Goal: Communication & Community: Share content

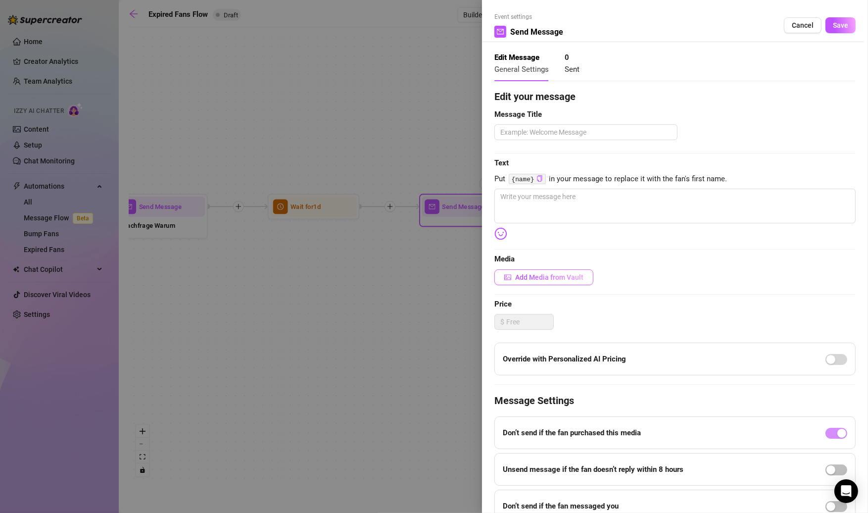
click at [534, 276] on span "Add Media from Vault" at bounding box center [549, 277] width 68 height 8
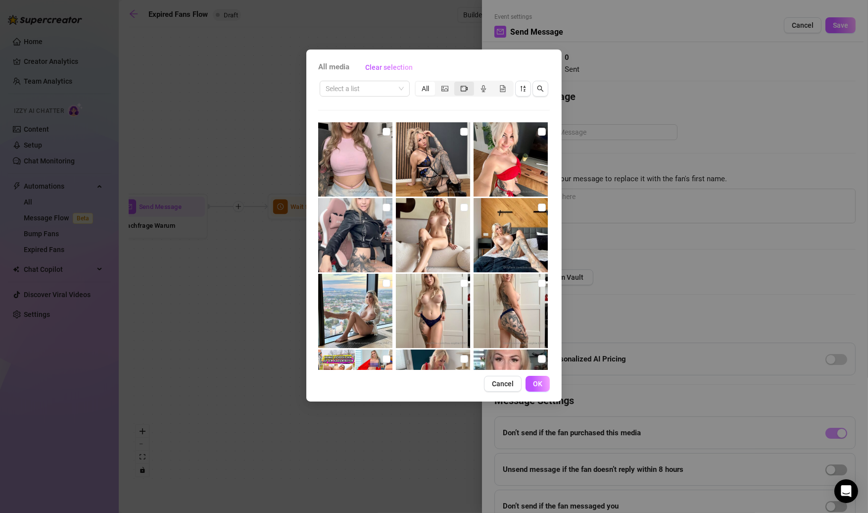
click at [461, 91] on span "segmented control" at bounding box center [464, 89] width 7 height 8
click at [457, 83] on input "segmented control" at bounding box center [457, 83] width 0 height 0
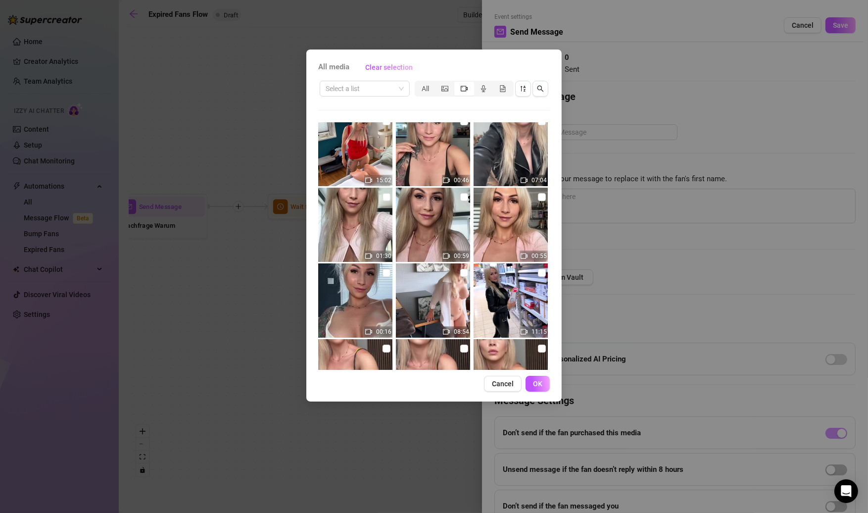
scroll to position [12, 0]
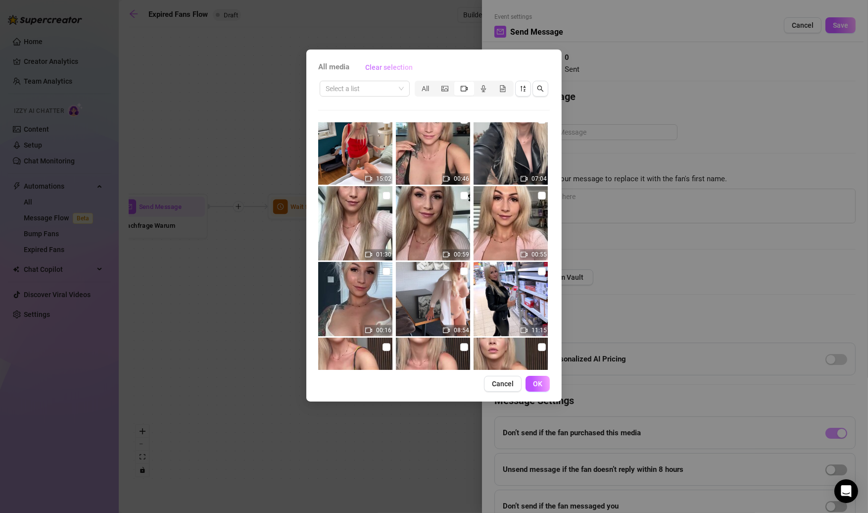
click at [389, 68] on span "Clear selection" at bounding box center [389, 67] width 48 height 8
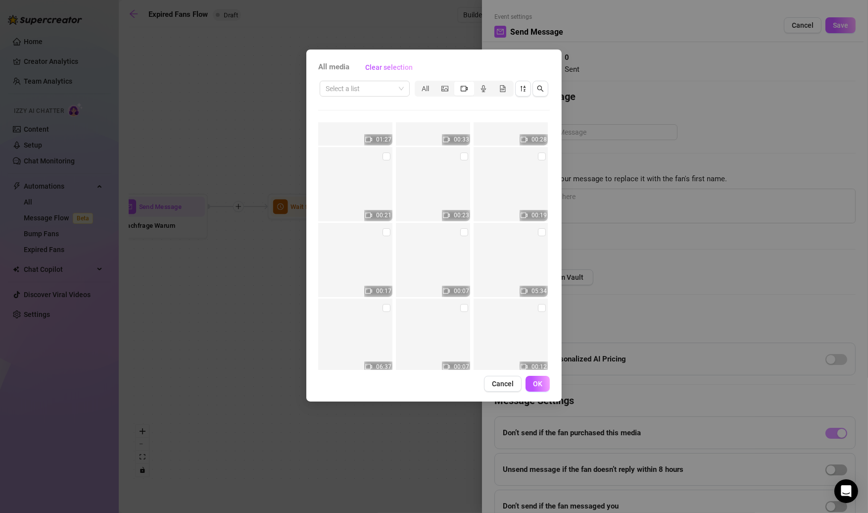
scroll to position [12129, 0]
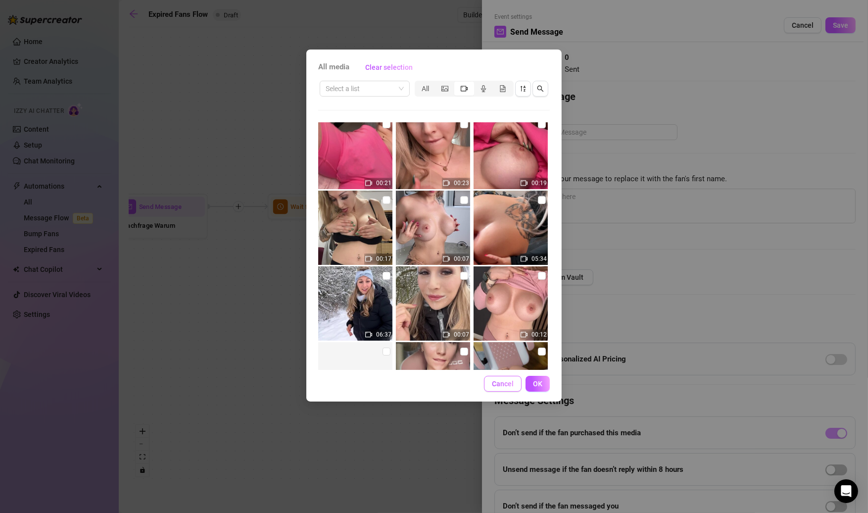
click at [501, 386] on span "Cancel" at bounding box center [503, 384] width 22 height 8
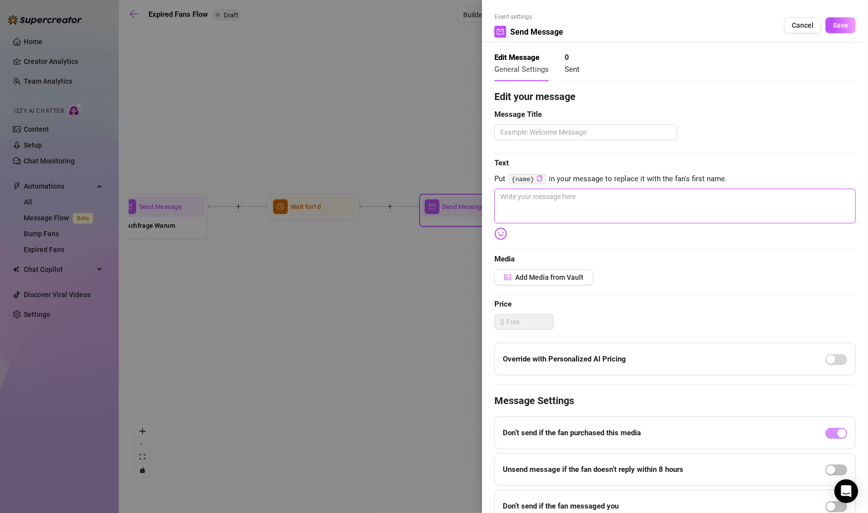
click at [541, 206] on textarea at bounding box center [675, 206] width 361 height 35
click at [537, 277] on span "Add Media from Vault" at bounding box center [549, 277] width 68 height 8
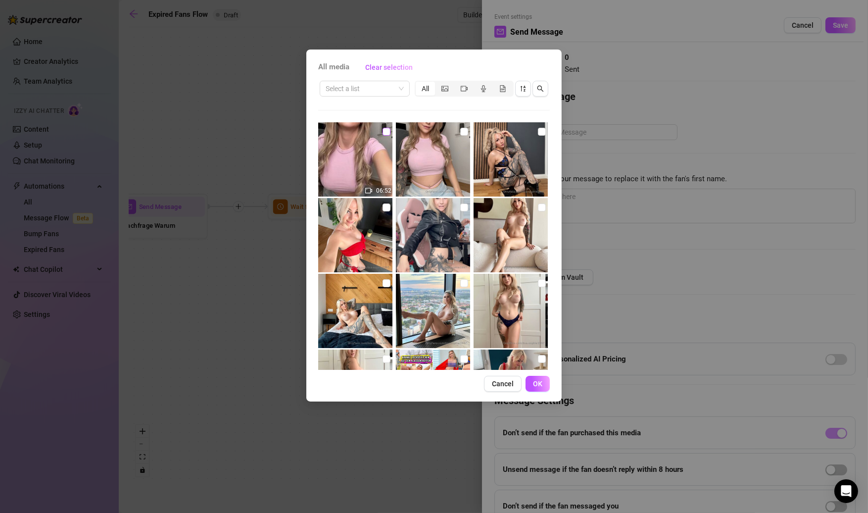
click at [387, 134] on input "checkbox" at bounding box center [387, 132] width 8 height 8
checkbox input "true"
click at [462, 132] on input "checkbox" at bounding box center [464, 132] width 8 height 8
checkbox input "true"
click at [540, 383] on span "OK" at bounding box center [537, 384] width 9 height 8
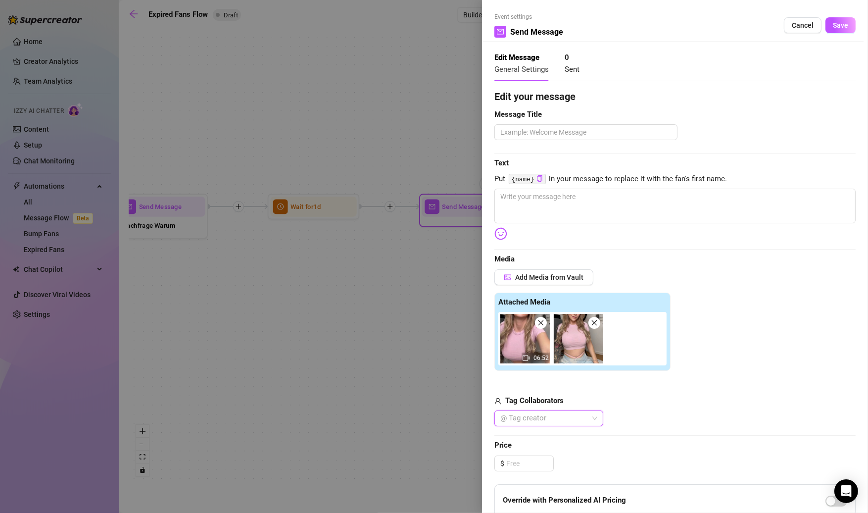
scroll to position [7, 0]
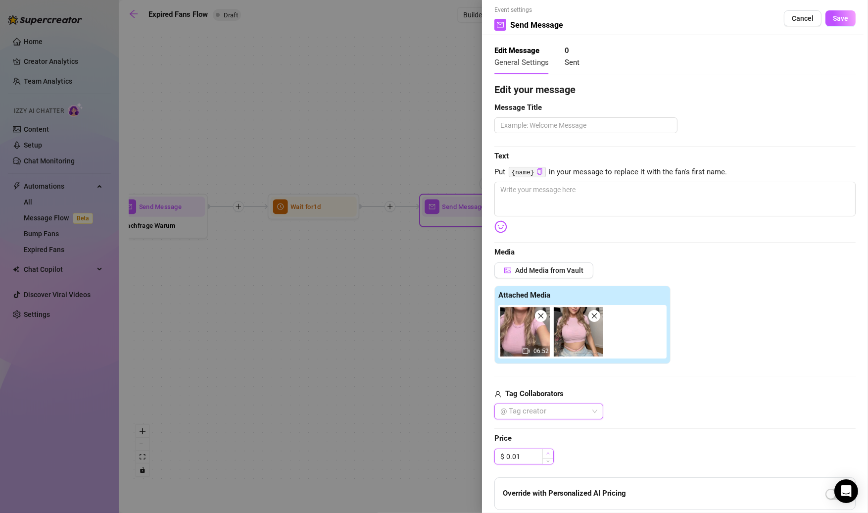
click at [549, 454] on icon "up" at bounding box center [548, 453] width 3 height 3
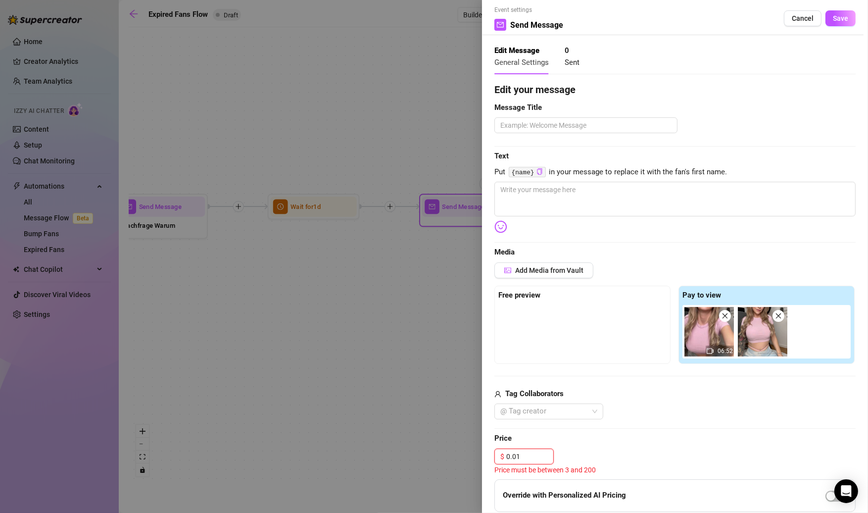
drag, startPoint x: 531, startPoint y: 457, endPoint x: 491, endPoint y: 455, distance: 39.7
click at [491, 455] on div "Event settings Send Message Cancel Save Edit Message General Settings 0 Sent Ed…" at bounding box center [675, 256] width 386 height 513
click at [633, 433] on span "Price" at bounding box center [675, 439] width 361 height 12
drag, startPoint x: 534, startPoint y: 456, endPoint x: 544, endPoint y: 464, distance: 13.0
click at [537, 458] on input "1499.00" at bounding box center [530, 456] width 47 height 15
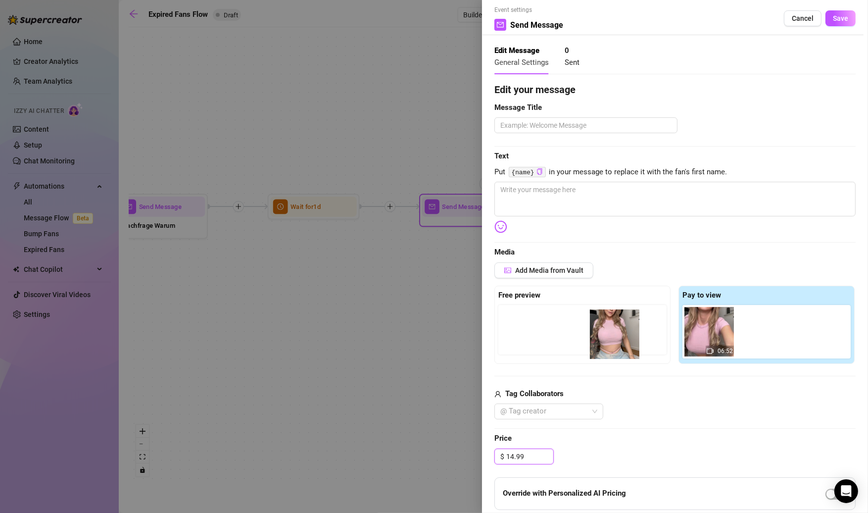
drag, startPoint x: 765, startPoint y: 334, endPoint x: 616, endPoint y: 340, distance: 148.6
click at [616, 340] on div "Free preview Pay to view 06:52" at bounding box center [675, 325] width 361 height 78
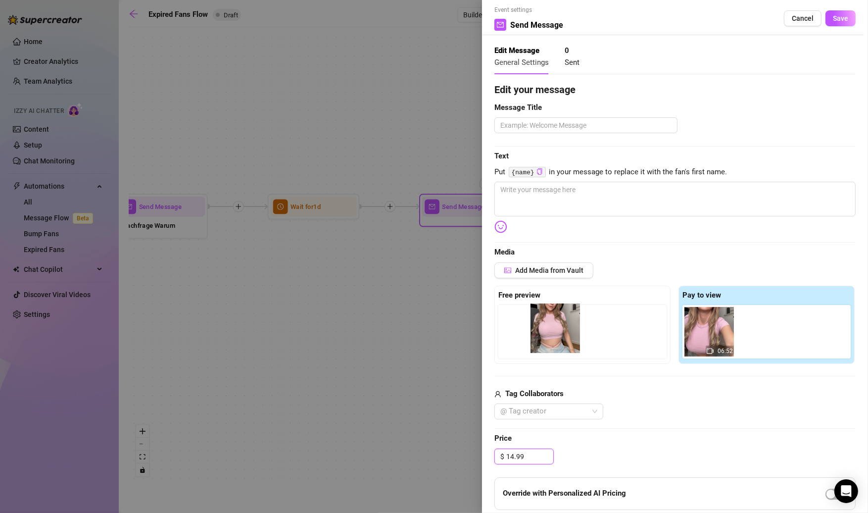
drag, startPoint x: 774, startPoint y: 325, endPoint x: 565, endPoint y: 325, distance: 209.0
click at [565, 325] on div "Free preview Pay to view 06:52" at bounding box center [675, 325] width 361 height 78
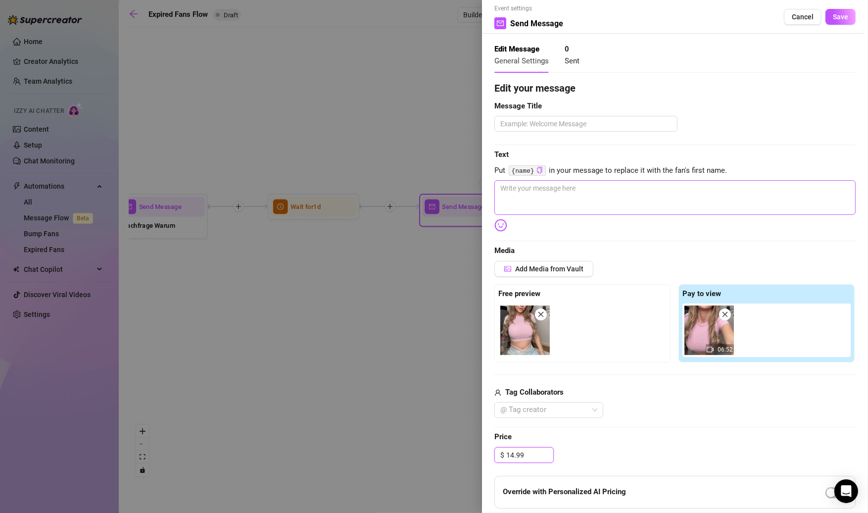
type input "14.99"
click at [549, 192] on textarea at bounding box center [675, 197] width 361 height 35
type textarea "D"
type textarea "Du"
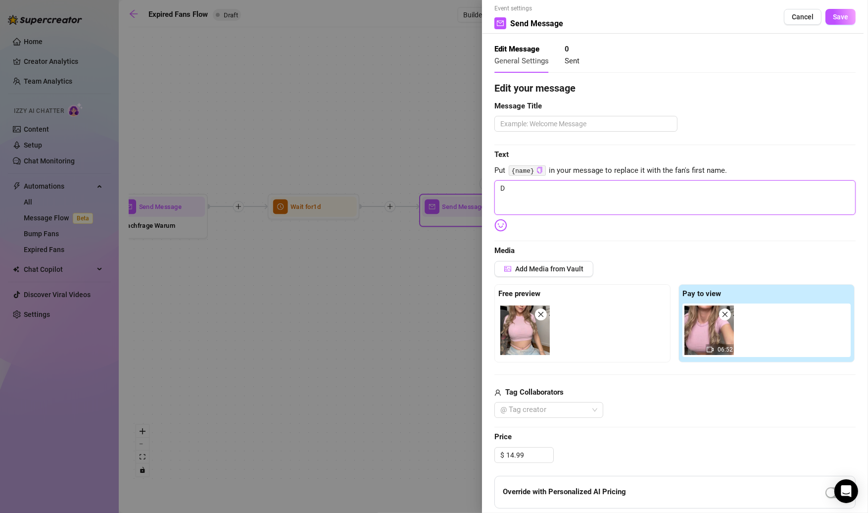
type textarea "Du"
type textarea "Du s"
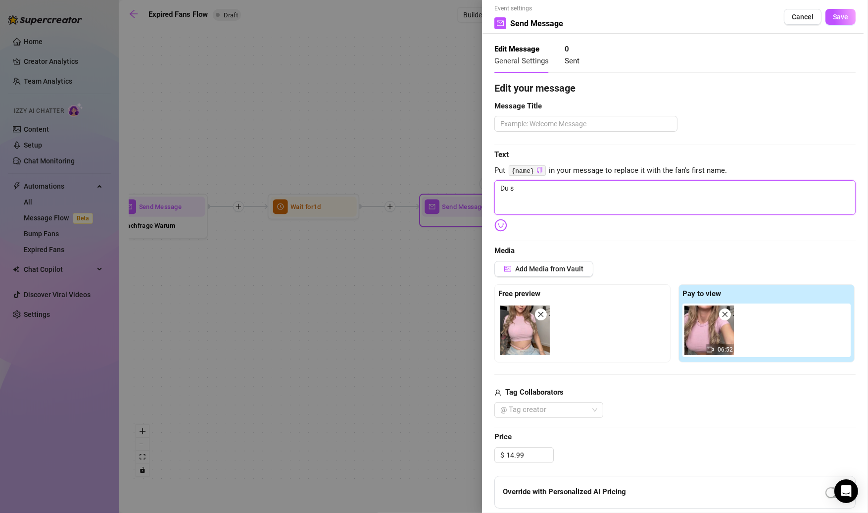
type textarea "Du st"
type textarea "Du ste"
type textarea "Du steh"
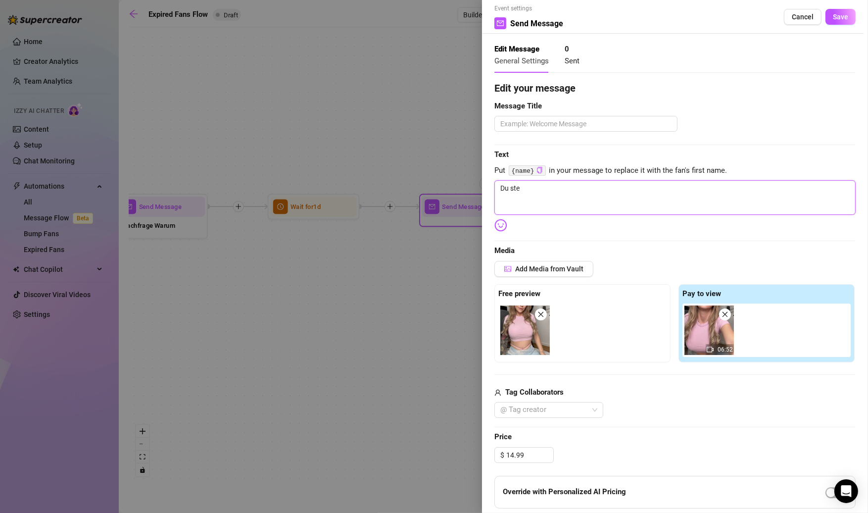
type textarea "Du steh"
type textarea "Du stehs"
type textarea "Du stehst"
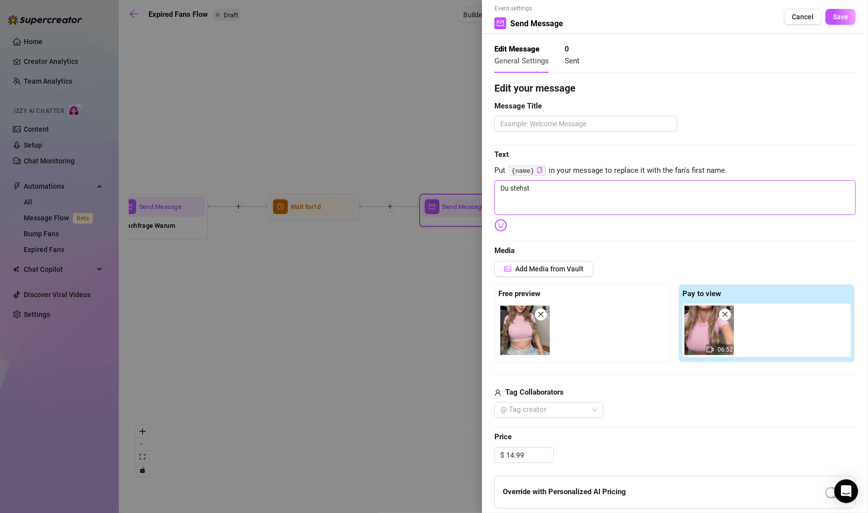
type textarea "Du stehst"
type textarea "Du stehst a"
type textarea "Du stehst au"
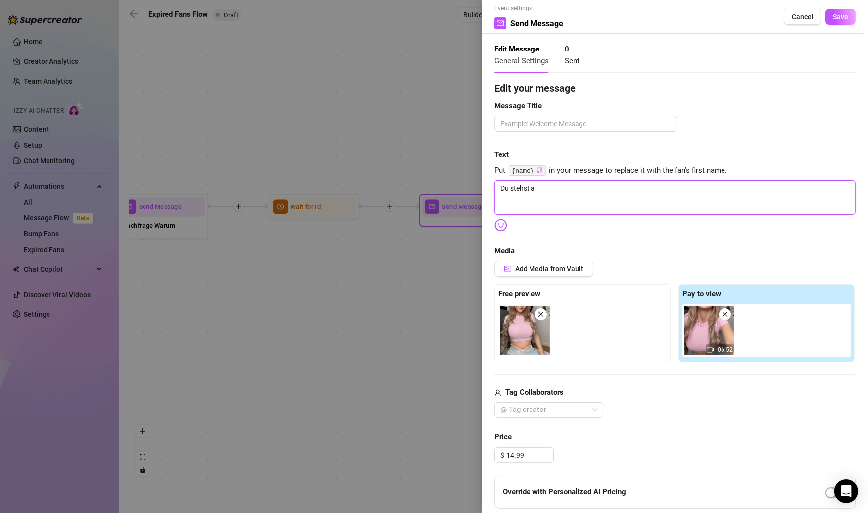
type textarea "Du stehst au"
type textarea "Du stehst auf"
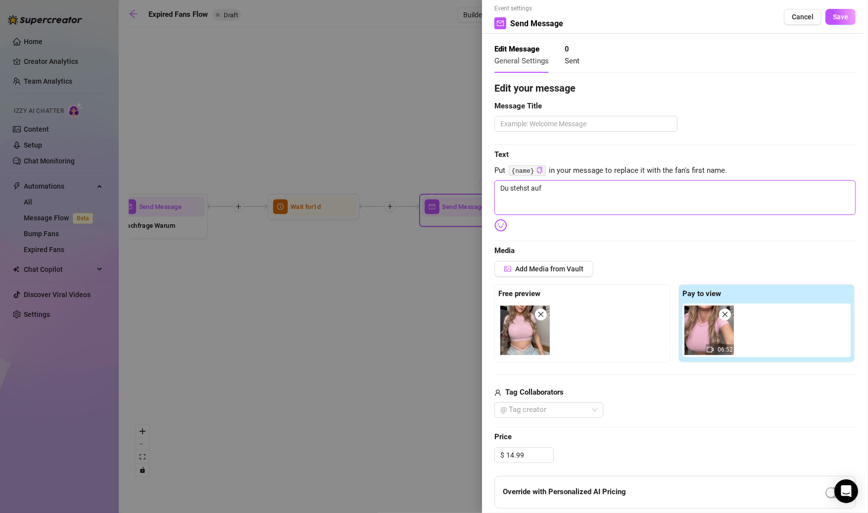
type textarea "Du stehst auf d"
type textarea "Du stehst auf di"
type textarea "Du stehst auf dic"
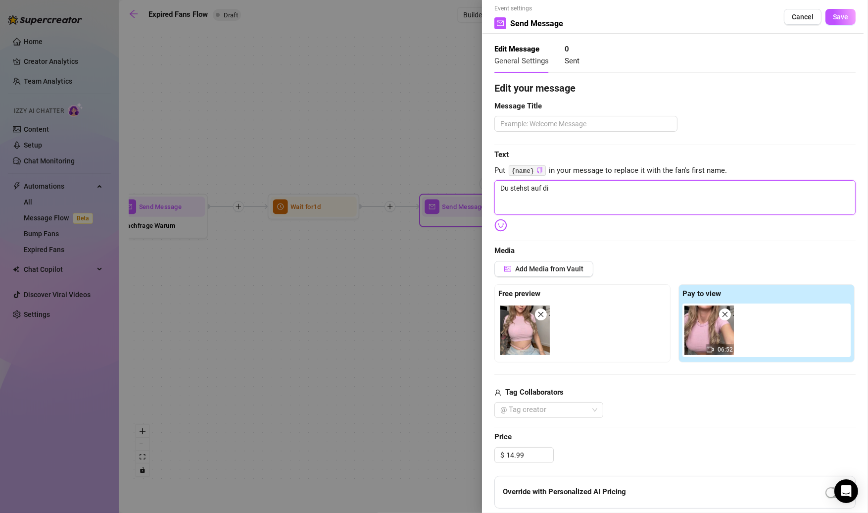
type textarea "Du stehst auf dic"
type textarea "Du stehst auf dick"
type textarea "Du stehst auf dicke"
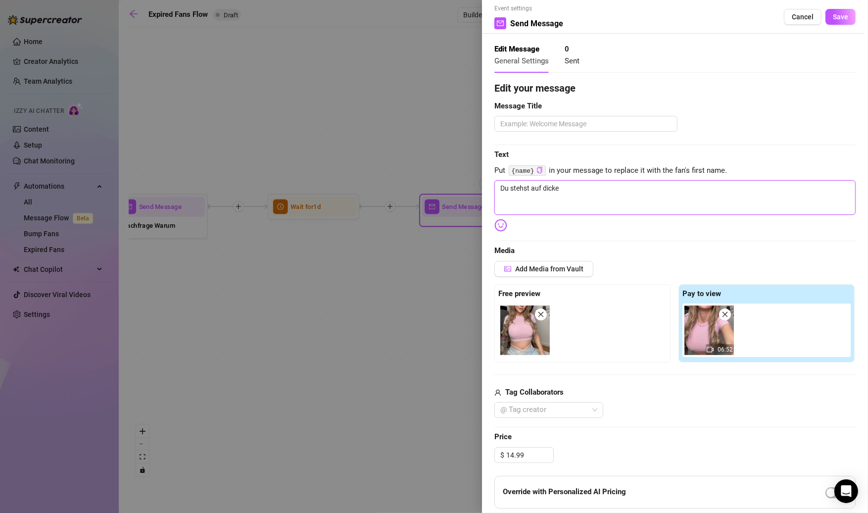
type textarea "Du stehst auf dicke"
type textarea "Du stehst auf dicke T"
type textarea "Du stehst auf dicke Ti"
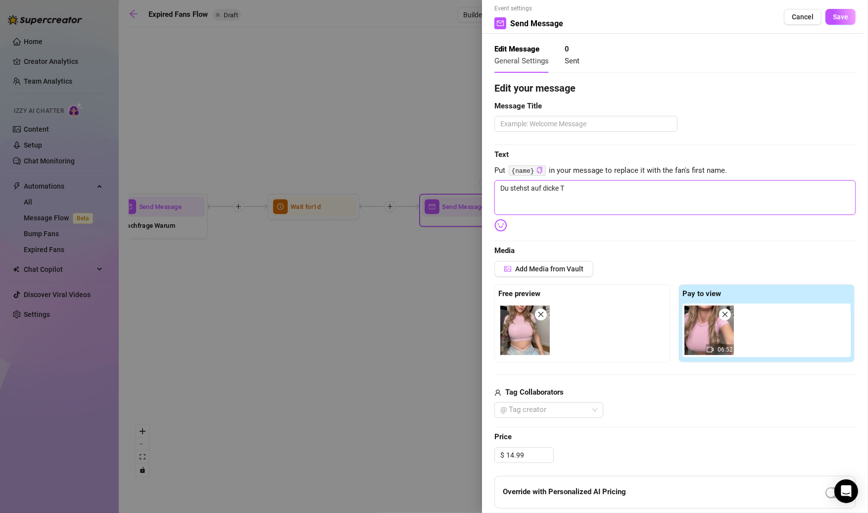
type textarea "Du stehst auf dicke Ti"
type textarea "Du stehst auf dicke Tit"
type textarea "Du stehst auf [PERSON_NAME]"
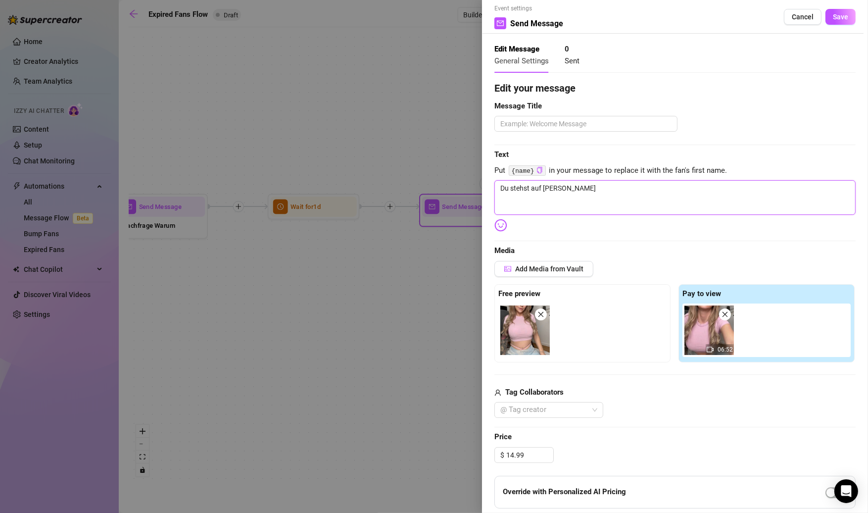
type textarea "Du stehst auf dicke Titte"
type textarea "Du stehst auf dicke Titten"
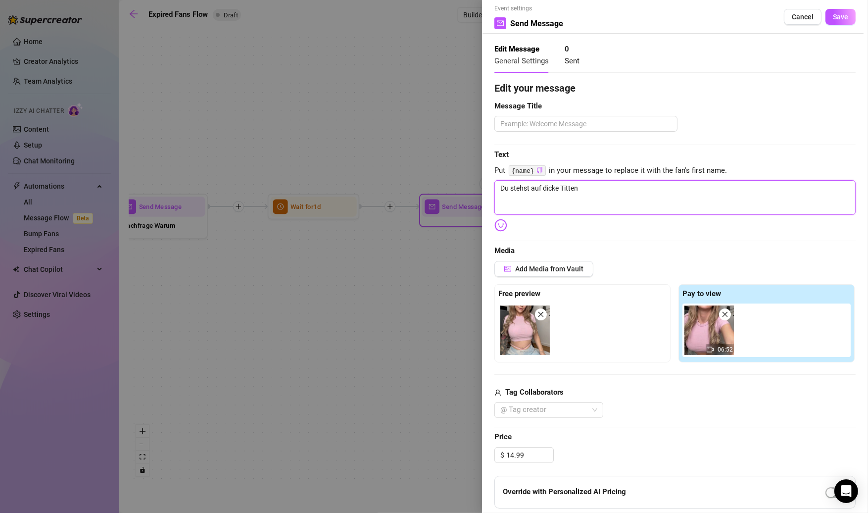
type textarea "Du stehst auf dicke Titten"
type textarea "Du stehst auf dicke Titten m"
type textarea "Du stehst auf dicke Titten mi"
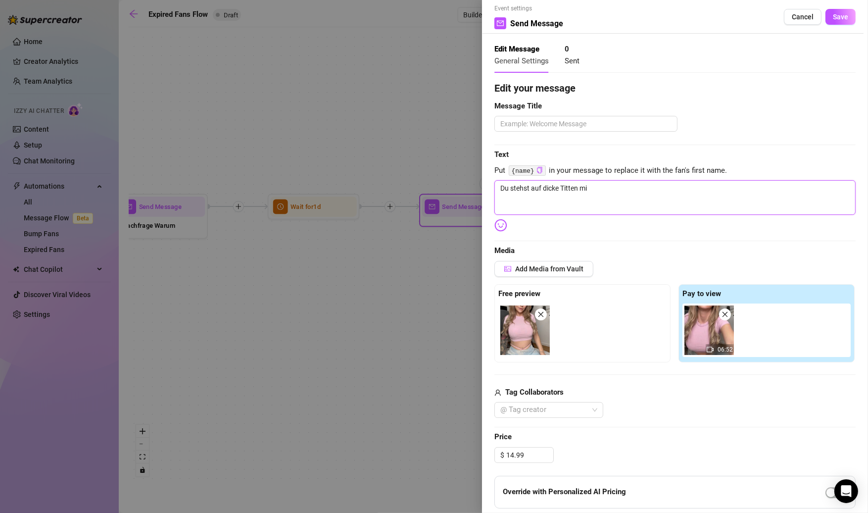
type textarea "Du stehst auf dicke Titten mit"
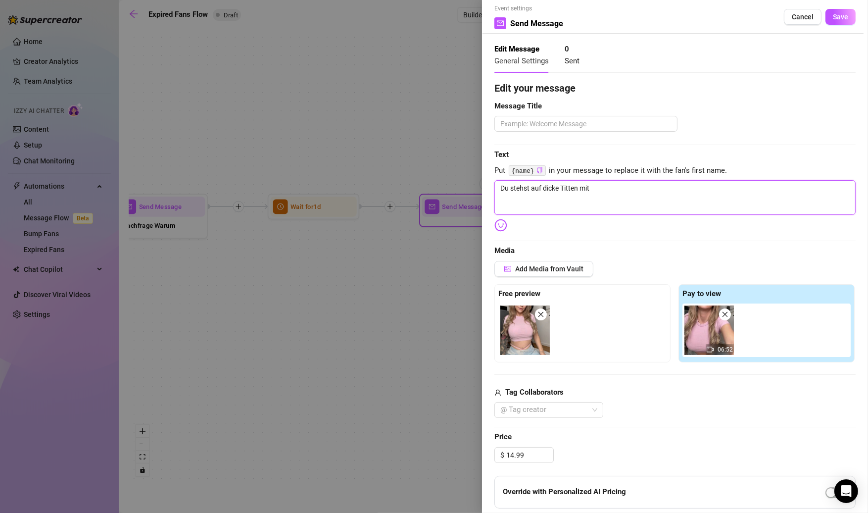
type textarea "Du stehst auf dicke Titten mit"
type textarea "Du stehst auf dicke Titten mi"
type textarea "Du stehst auf dicke Titten m"
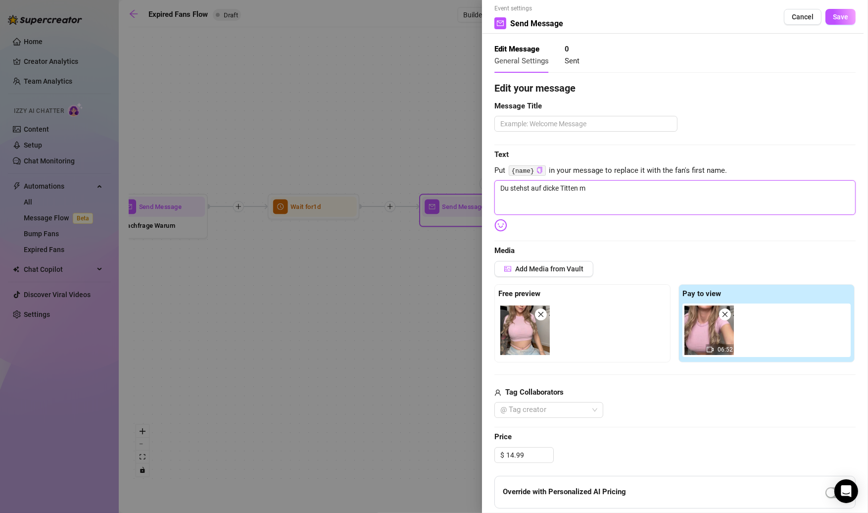
type textarea "Du stehst auf dicke Titten"
type textarea "Du stehst auf dicke Titten u"
type textarea "Du stehst auf dicke Titten un"
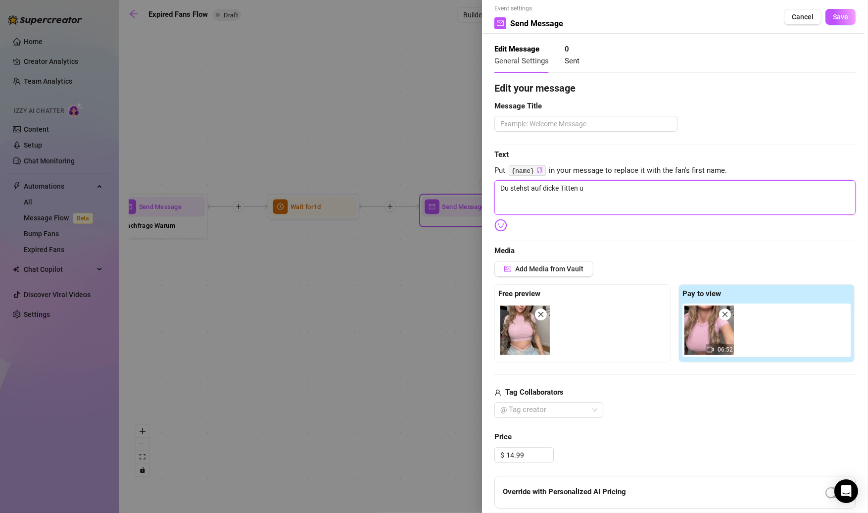
type textarea "Du stehst auf dicke Titten un"
type textarea "Du stehst auf dicke Titten und"
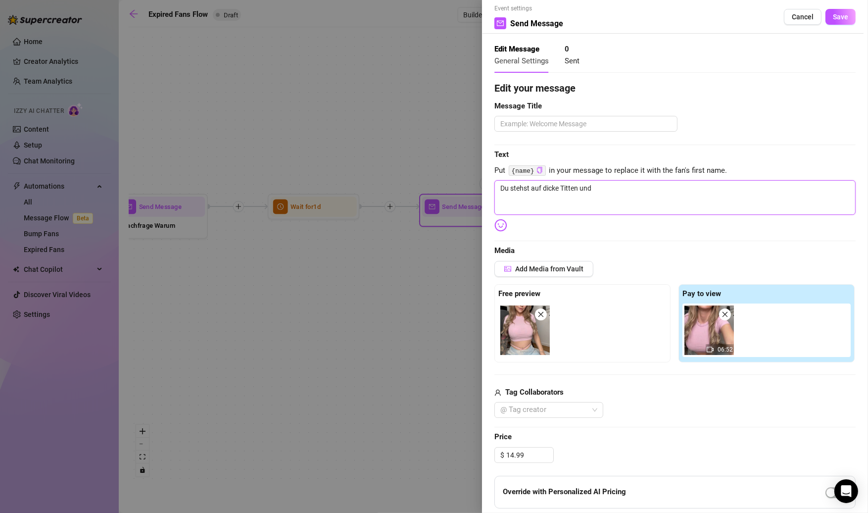
type textarea "Du stehst auf dicke Titten und j"
type textarea "Du stehst auf dicke Titten und je"
type textarea "Du stehst auf dicke Titten und jed"
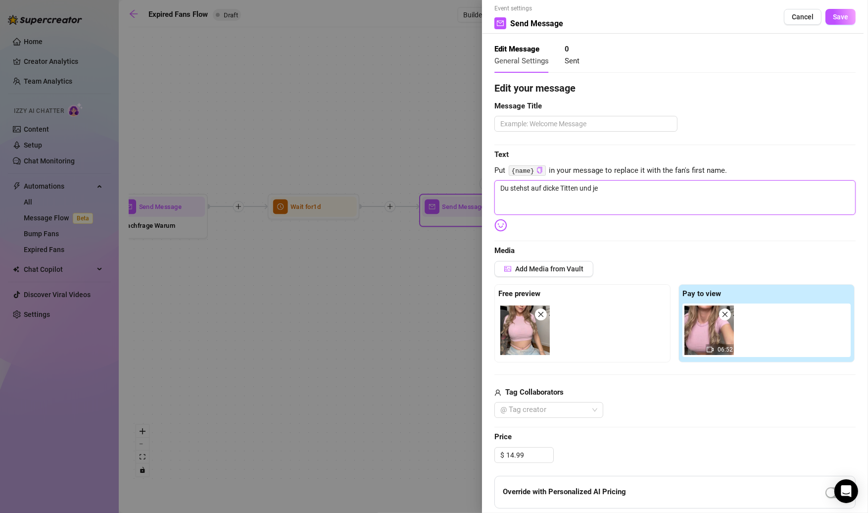
type textarea "Du stehst auf dicke Titten und jed"
type textarea "Du stehst auf dicke Titten und jede"
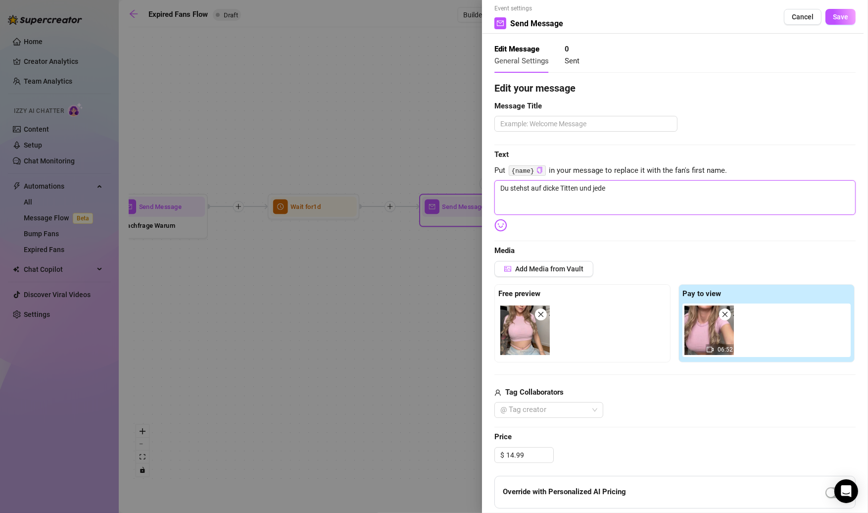
type textarea "Du stehst auf dicke Titten und jede M"
type textarea "Du stehst auf dicke Titten und jede Me"
type textarea "Du stehst auf dicke Titten und jede Meg"
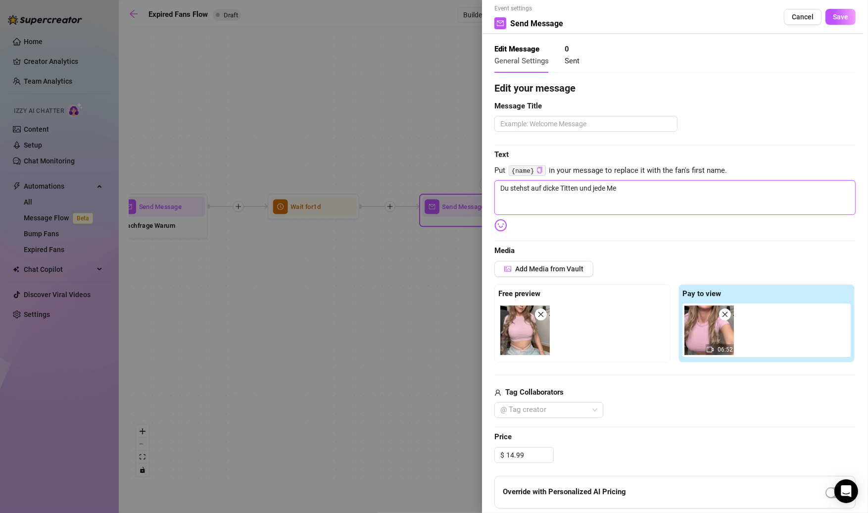
type textarea "Du stehst auf dicke Titten und jede Meg"
type textarea "Du stehst auf dicke Titten und jede Mege"
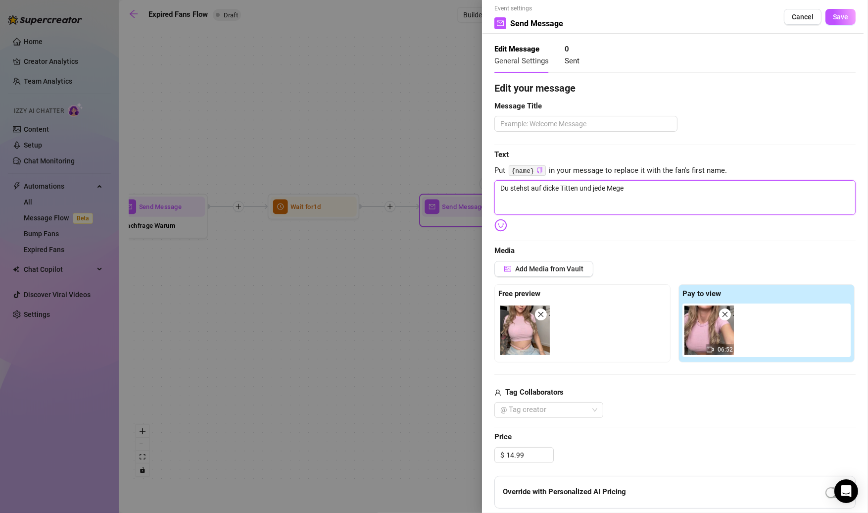
type textarea "Du stehst auf dicke Titten und jede Mege"
type textarea "Du stehst auf dicke Titten und jede Meg"
type textarea "Du stehst auf dicke Titten und jede Megn"
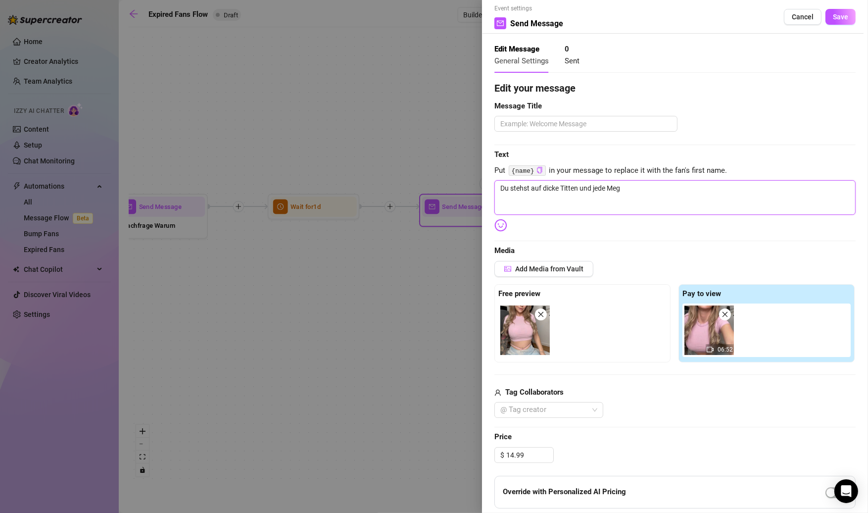
type textarea "Du stehst auf dicke Titten und jede Megn"
type textarea "Du stehst auf dicke Titten und jede Meg"
type textarea "Du stehst auf dicke Titten und jede Me"
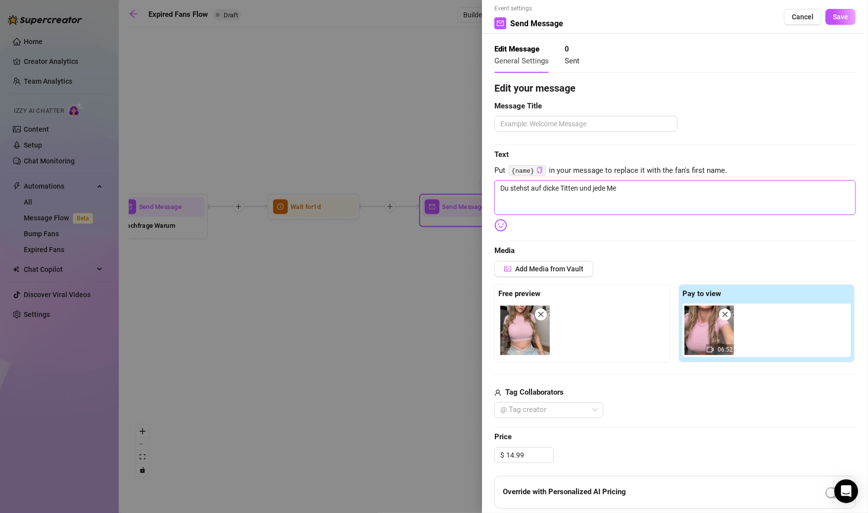
type textarea "Du stehst auf dicke Titten und jede Men"
type textarea "Du stehst auf dicke Titten und jede Meng"
type textarea "Du stehst auf dicke Titten und jede Menge"
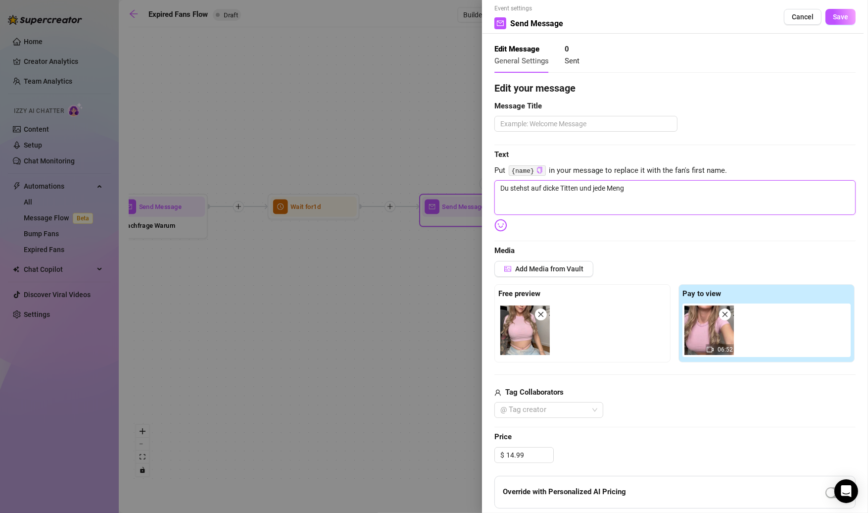
type textarea "Du stehst auf dicke Titten und jede Menge"
type textarea "Du stehst auf dicke Titten und jede Menge Ö"
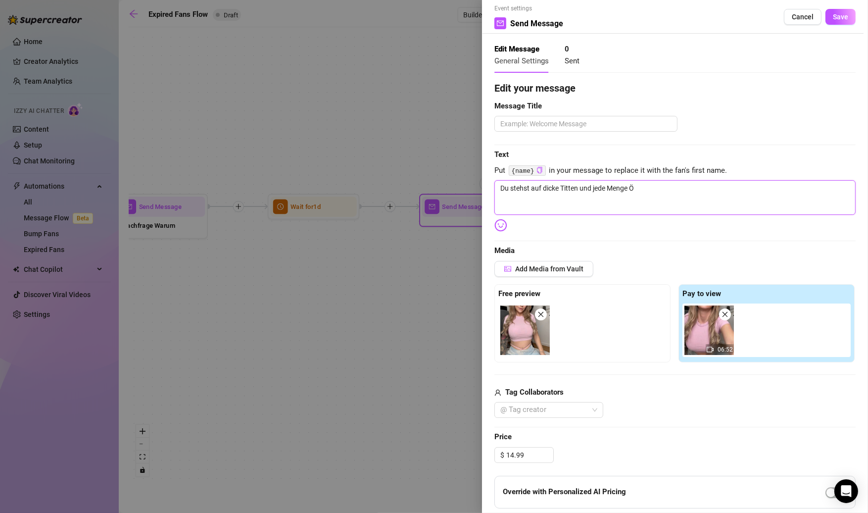
type textarea "Du stehst auf dicke Titten und jede Menge Öl"
click at [503, 232] on div "Edit your message Message Title Text Put {name} in your message to replace it w…" at bounding box center [675, 368] width 361 height 575
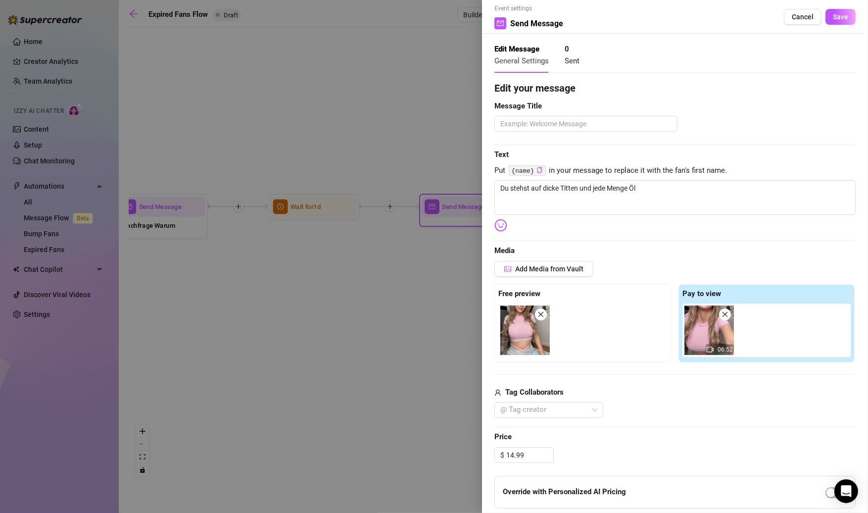
click at [502, 230] on img at bounding box center [501, 225] width 13 height 13
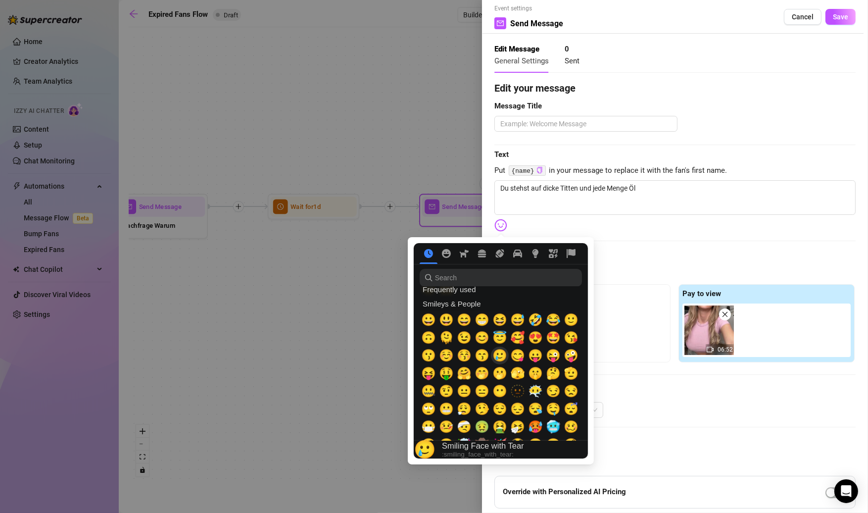
scroll to position [50, 0]
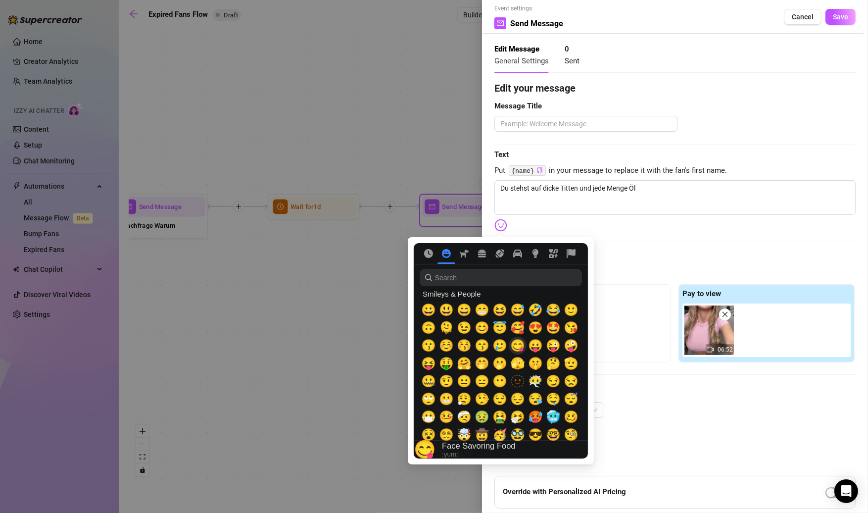
click at [514, 349] on span "😋" at bounding box center [517, 346] width 15 height 14
type textarea "Du stehst auf dicke Titten und jede Menge Öl 😋"
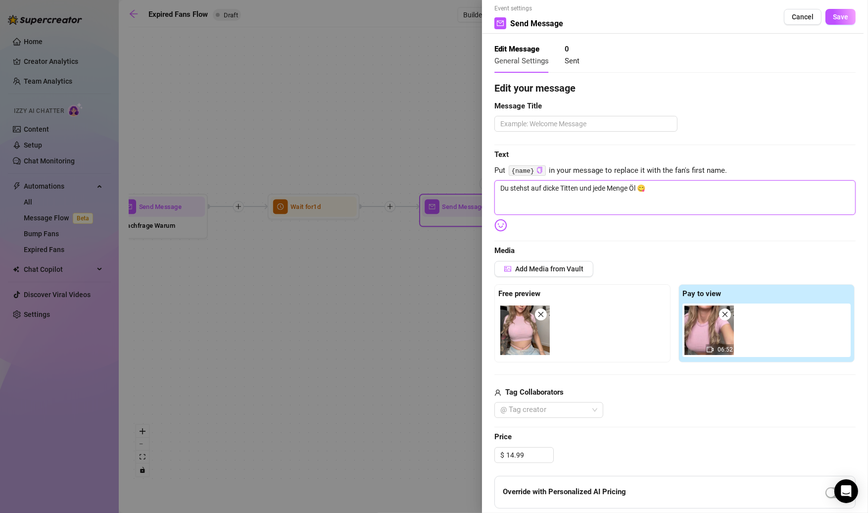
click at [660, 190] on textarea "Du stehst auf dicke Titten und jede Menge Öl 😋" at bounding box center [675, 197] width 361 height 35
type textarea "Du stehst auf dicke Titten und jede Menge Öl 😋,"
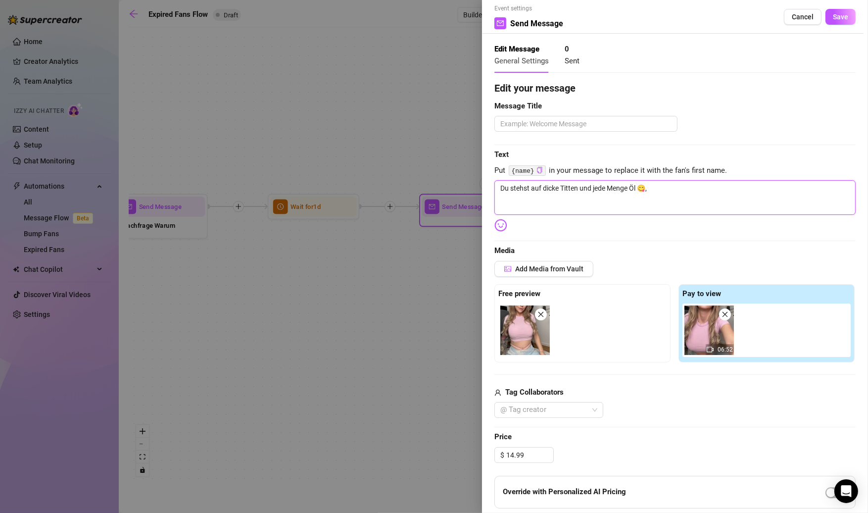
type textarea "Du stehst auf dicke Titten und jede Menge Öl 😋, d"
type textarea "Du stehst auf dicke Titten und jede Menge Öl 😋, da"
type textarea "Du stehst auf dicke Titten und jede Menge Öl 😋, dan"
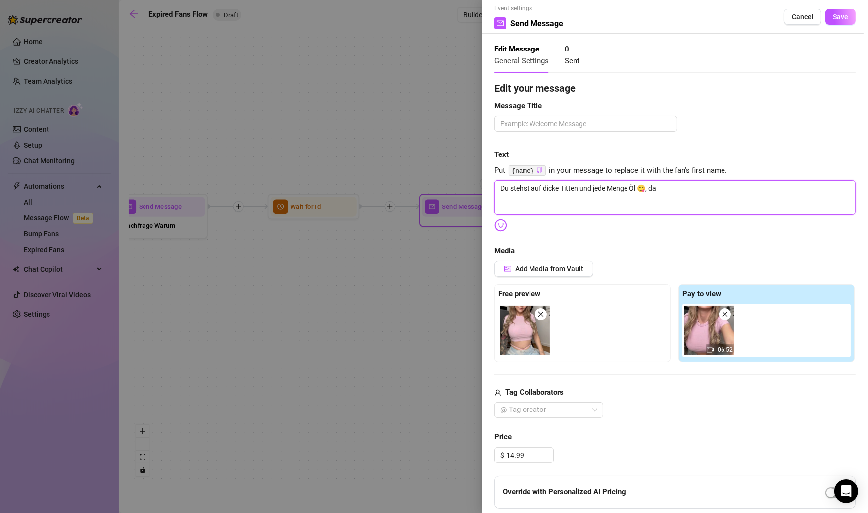
type textarea "Du stehst auf dicke Titten und jede Menge Öl 😋, dan"
type textarea "Du stehst auf dicke Titten und jede Menge Öl 😋, dann"
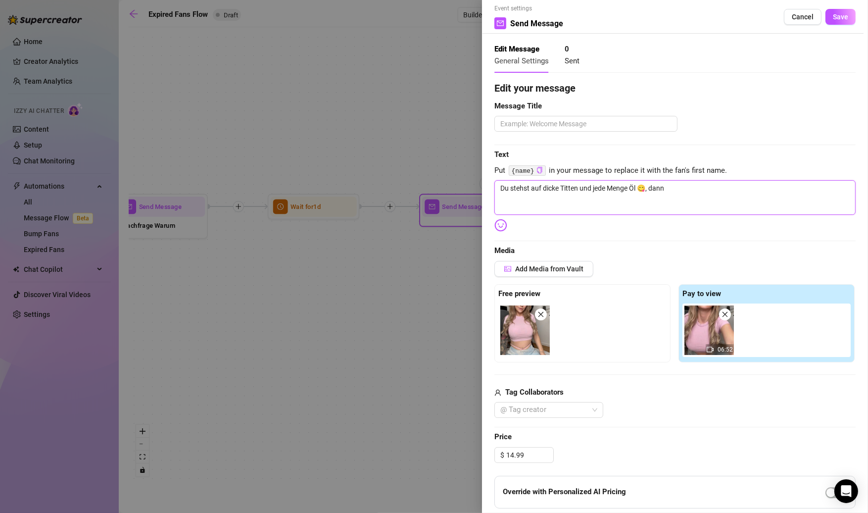
type textarea "Du stehst auf dicke Titten und jede Menge Öl 😋, dann h"
type textarea "Du stehst auf dicke Titten und jede Menge Öl 😋, dann ha"
type textarea "Du stehst auf dicke Titten und jede Menge Öl 😋, dann hab"
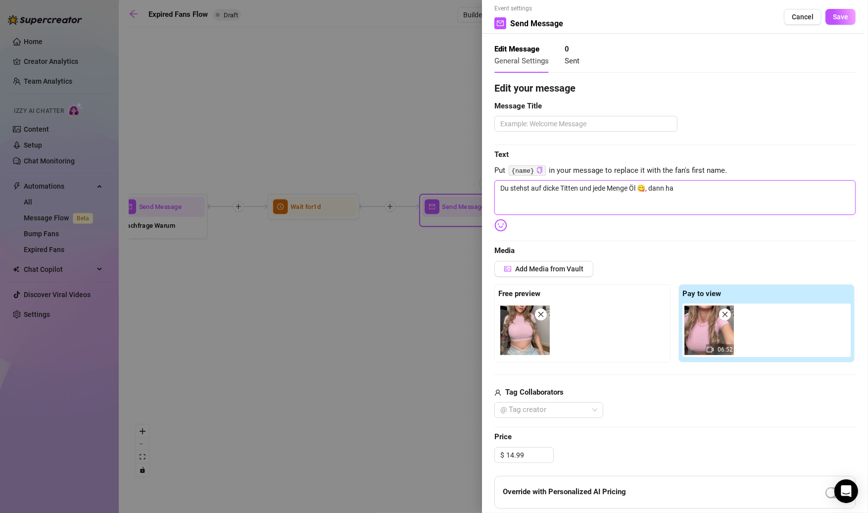
type textarea "Du stehst auf dicke Titten und jede Menge Öl 😋, dann hab"
type textarea "Du stehst auf dicke Titten und jede Menge Öl 😋, dann hab i"
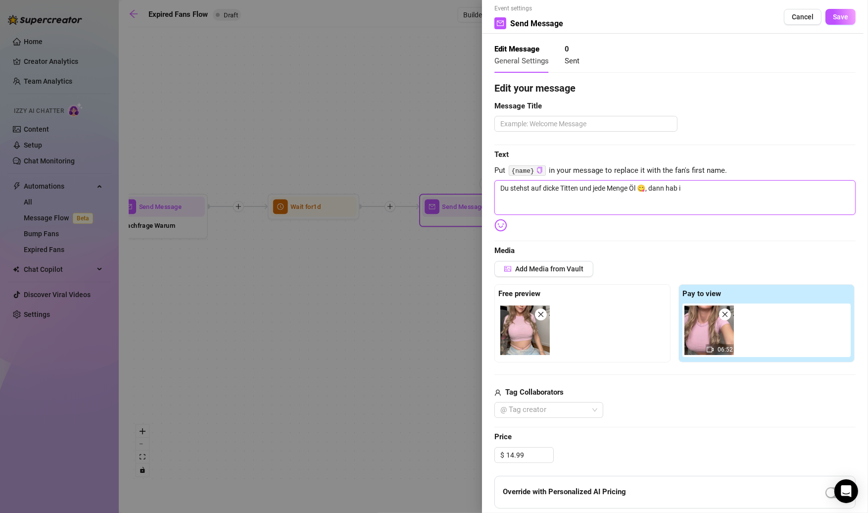
type textarea "Du stehst auf dicke Titten und jede Menge Öl 😋, dann hab ic"
type textarea "Du stehst auf dicke Titten und jede Menge Öl 😋, dann hab ich"
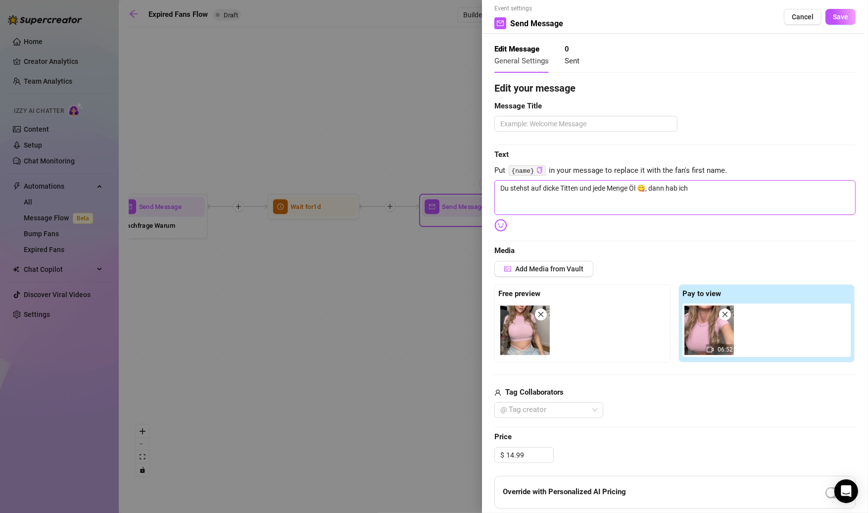
type textarea "Du stehst auf dicke Titten und jede Menge Öl 😋, dann hab ich"
type textarea "Du stehst auf dicke Titten und jede Menge Öl 😋, dann hab ich h"
type textarea "Du stehst auf dicke Titten und jede Menge Öl 😋, dann hab ich hi"
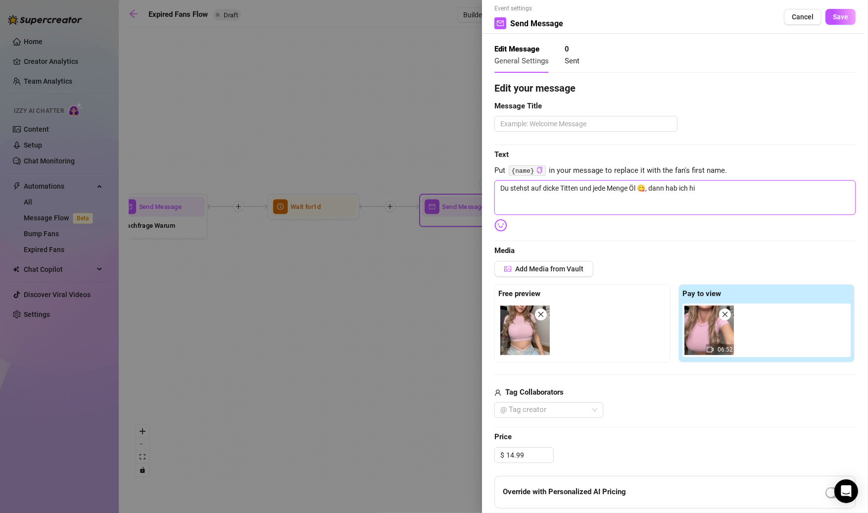
type textarea "Du stehst auf dicke Titten und jede Menge Öl 😋, dann hab ich hie"
type textarea "Du stehst auf dicke Titten und jede Menge Öl 😋, dann hab ich hier"
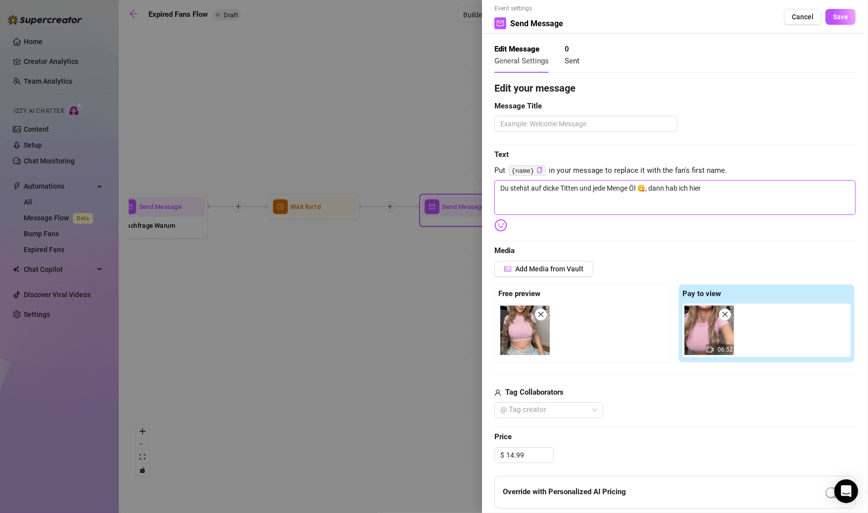
type textarea "Du stehst auf dicke Titten und jede Menge Öl 😋, dann hab ich hier"
type textarea "Du stehst auf dicke Titten und jede Menge Öl 😋, dann hab ich hier e"
type textarea "Du stehst auf dicke Titten und jede Menge Öl 😋, dann hab ich hier ei"
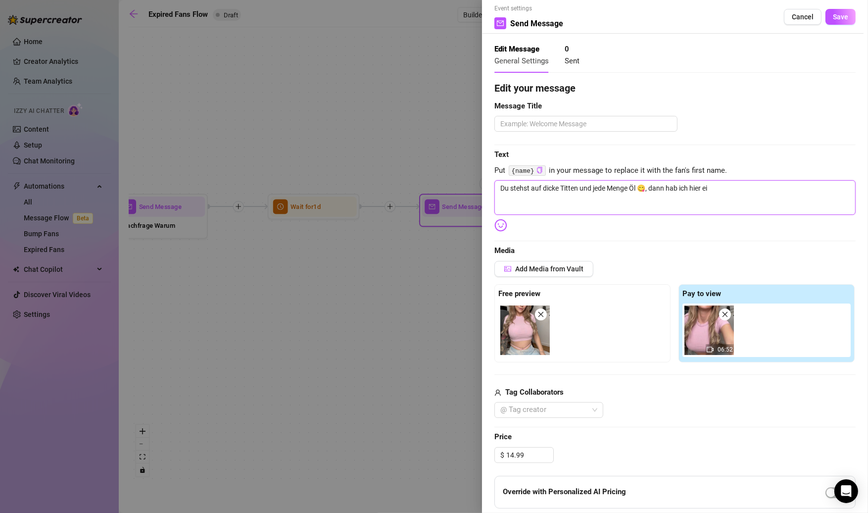
type textarea "Du stehst auf dicke Titten und jede Menge Öl 😋, dann hab ich hier ein"
type textarea "Du stehst auf dicke Titten und jede Menge Öl 😋, dann hab ich hier ein r"
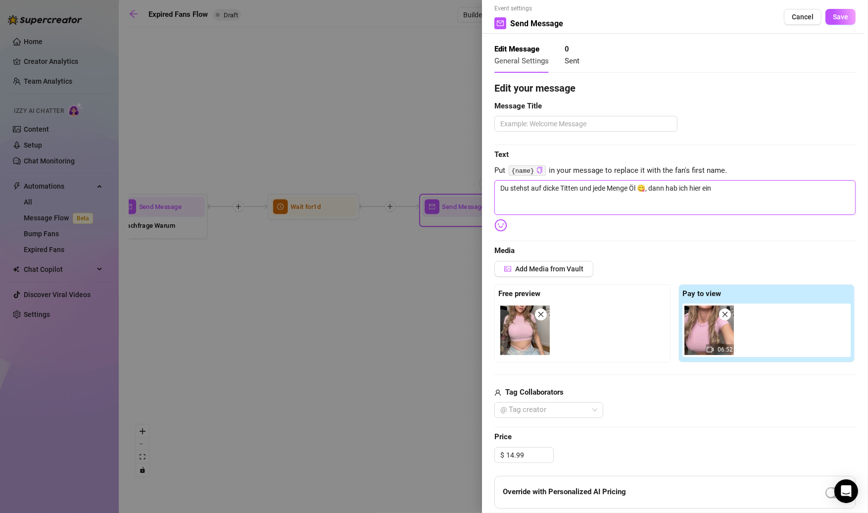
type textarea "Du stehst auf dicke Titten und jede Menge Öl 😋, dann hab ich hier ein r"
type textarea "Du stehst auf dicke Titten und jede Menge Öl 😋, dann hab ich hier ein ri"
type textarea "Du stehst auf dicke Titten und jede Menge Öl 😋, dann hab ich hier ein ric"
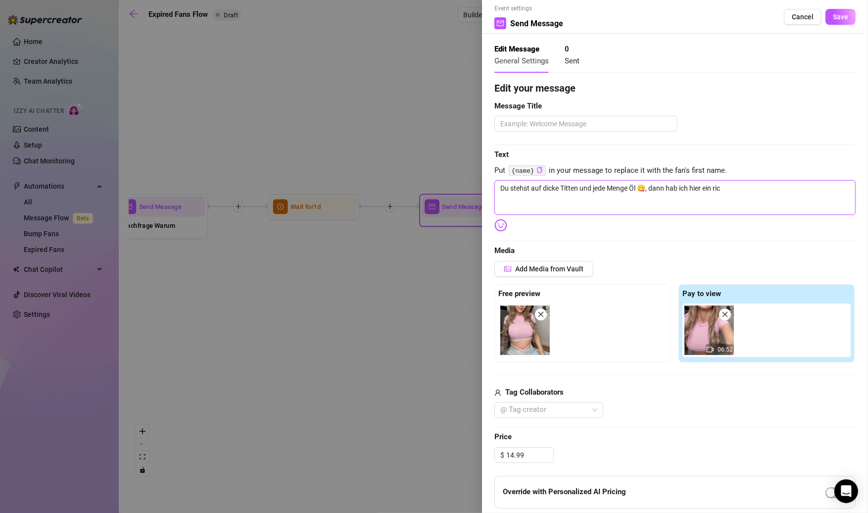
type textarea "Du stehst auf dicke Titten und jede Menge Öl 😋, dann hab ich hier ein rich"
type textarea "Du stehst auf dicke Titten und jede Menge Öl 😋, dann hab ich hier ein richt"
type textarea "Du stehst auf dicke Titten und jede Menge Öl 😋, dann hab ich hier ein richti"
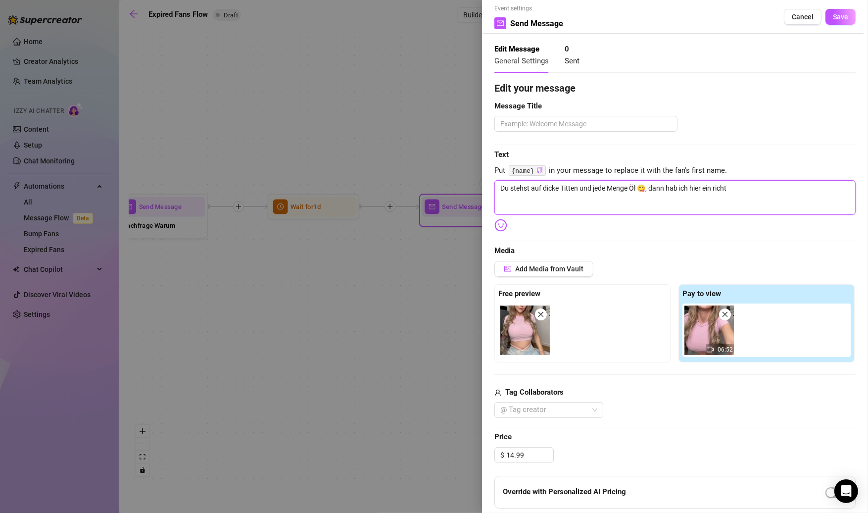
type textarea "Du stehst auf dicke Titten und jede Menge Öl 😋, dann hab ich hier ein richti"
type textarea "Du stehst auf dicke Titten und jede Menge Öl 😋, dann hab ich hier ein richtig"
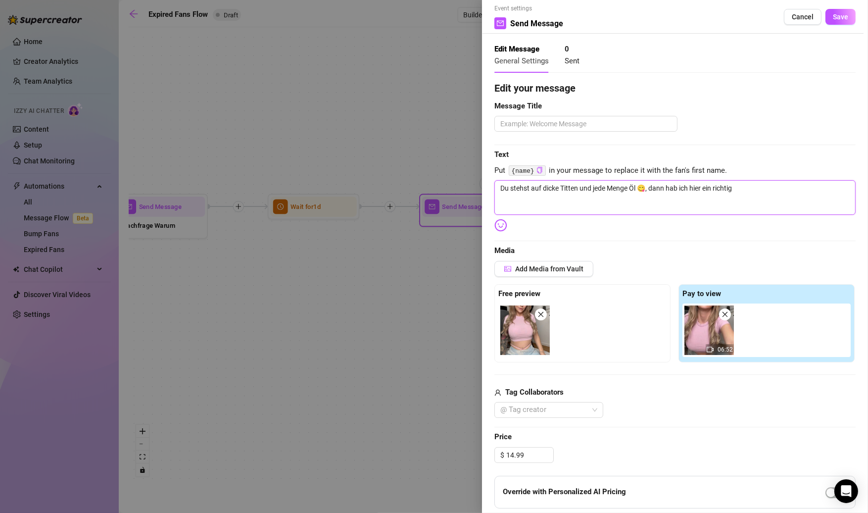
type textarea "Du stehst auf dicke Titten und jede Menge Öl 😋, dann hab ich hier ein richtig g"
type textarea "Du stehst auf dicke Titten und jede Menge Öl 😋, dann hab ich hier ein richtig ge"
type textarea "Du stehst auf dicke Titten und jede Menge Öl 😋, dann hab ich hier ein richtig g…"
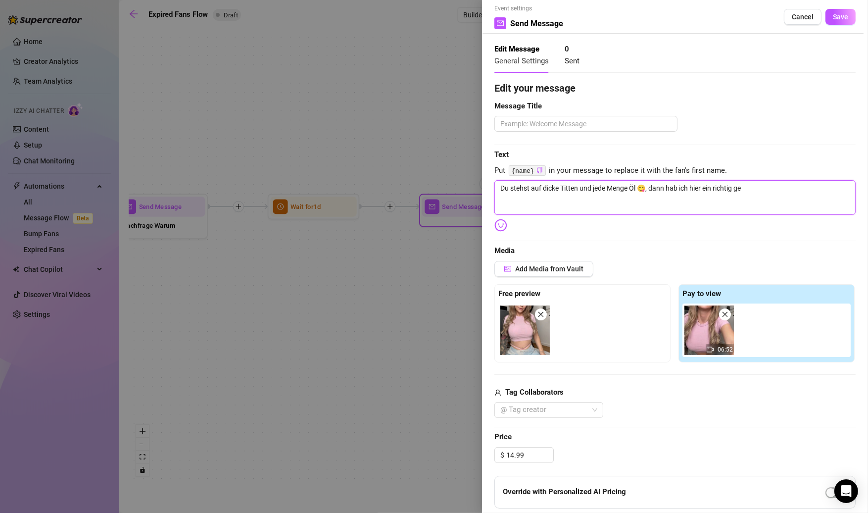
type textarea "Du stehst auf dicke Titten und jede Menge Öl 😋, dann hab ich hier ein richtig g…"
click at [508, 223] on div at bounding box center [505, 225] width 20 height 13
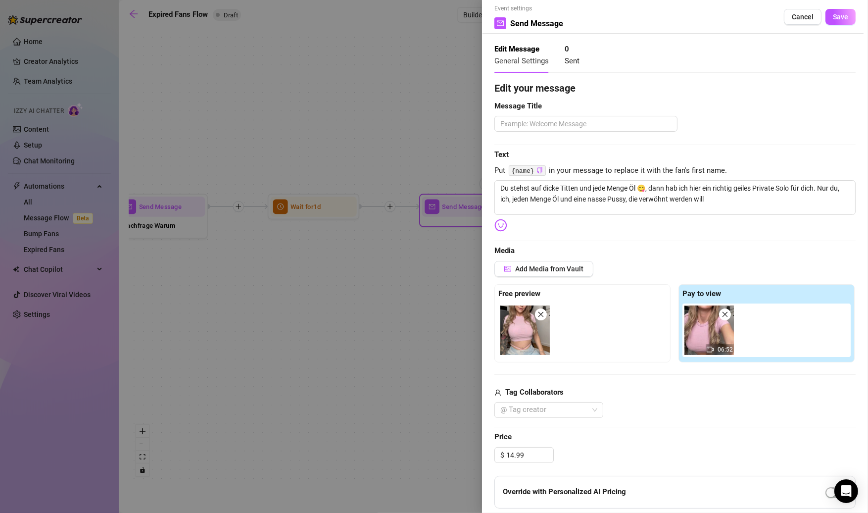
click at [502, 226] on img at bounding box center [501, 225] width 13 height 13
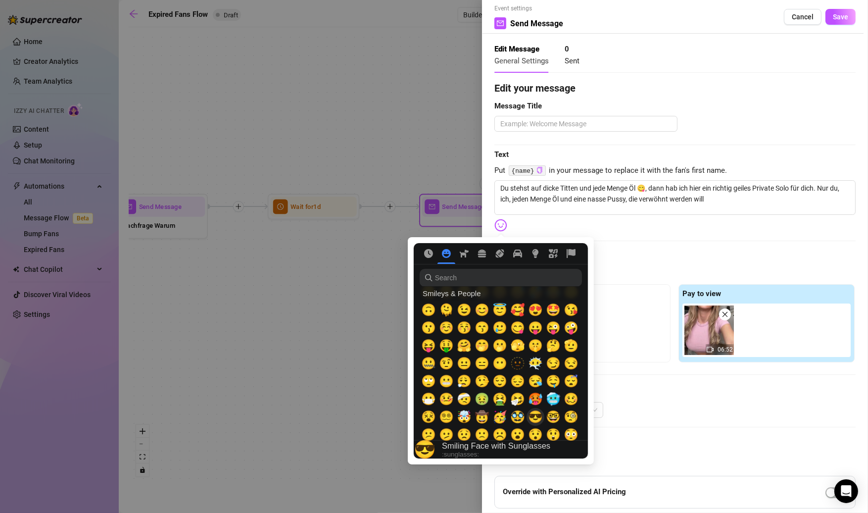
scroll to position [68, 0]
click at [539, 402] on span "🥵" at bounding box center [535, 399] width 15 height 14
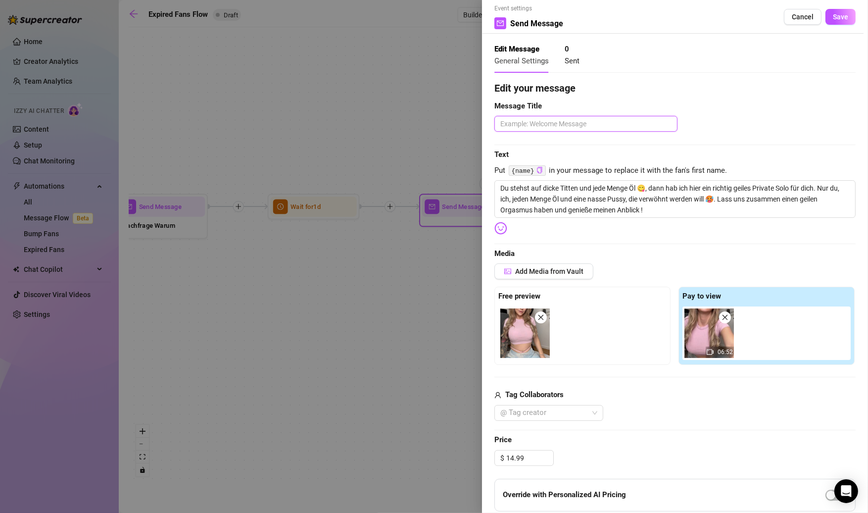
click at [582, 127] on textarea at bounding box center [586, 124] width 183 height 16
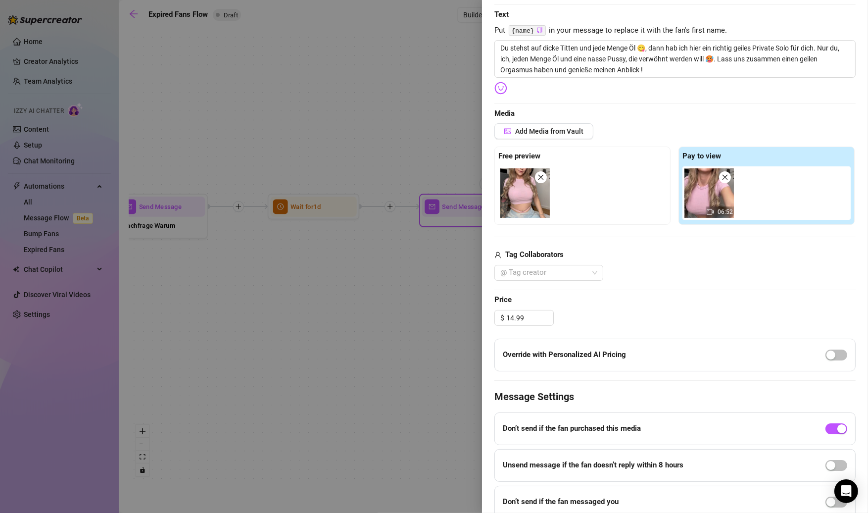
scroll to position [180, 0]
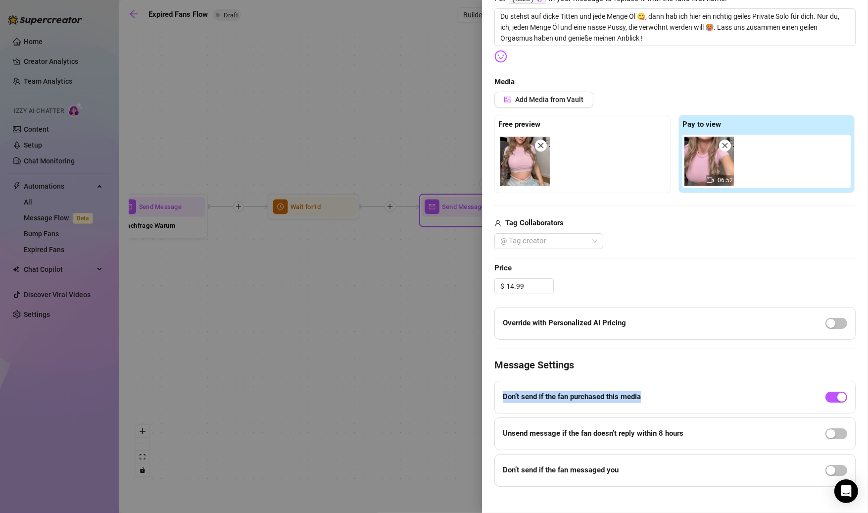
drag, startPoint x: 647, startPoint y: 396, endPoint x: 501, endPoint y: 392, distance: 146.6
click at [501, 392] on div "Don’t send if the fan purchased this media" at bounding box center [675, 397] width 361 height 33
copy strong "Don’t send if the fan purchased this media"
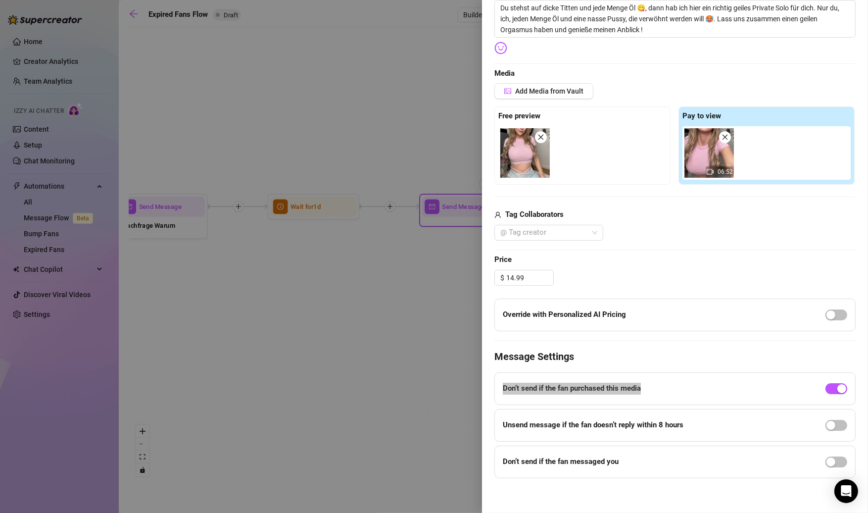
scroll to position [190, 0]
click at [822, 459] on div "Don’t send if the fan messaged you" at bounding box center [675, 461] width 361 height 33
click at [828, 459] on div "button" at bounding box center [831, 461] width 9 height 9
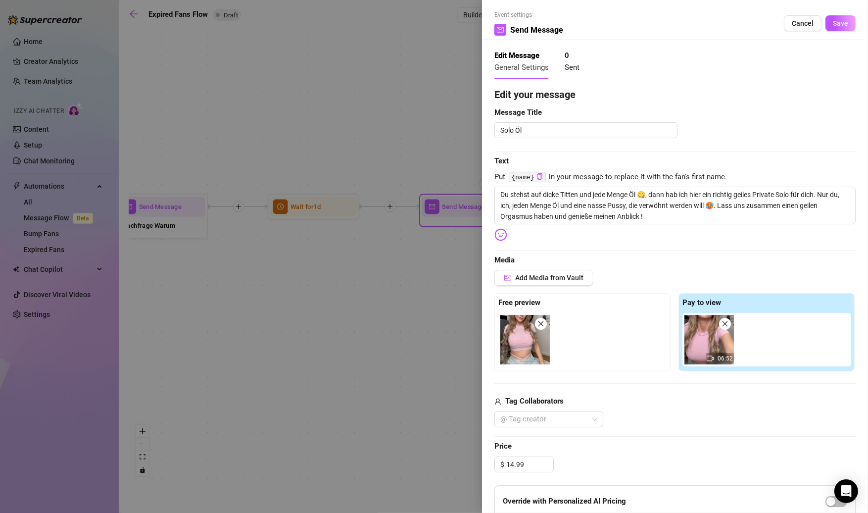
scroll to position [0, 0]
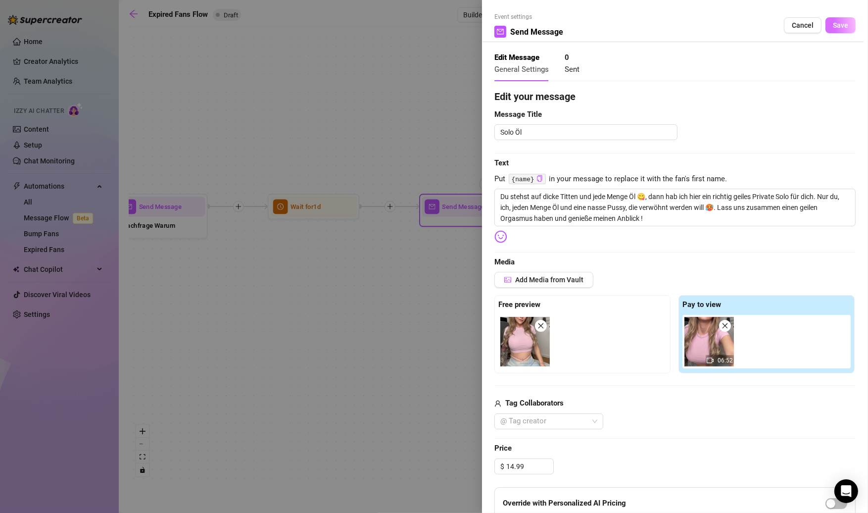
click at [838, 21] on span "Save" at bounding box center [840, 25] width 15 height 8
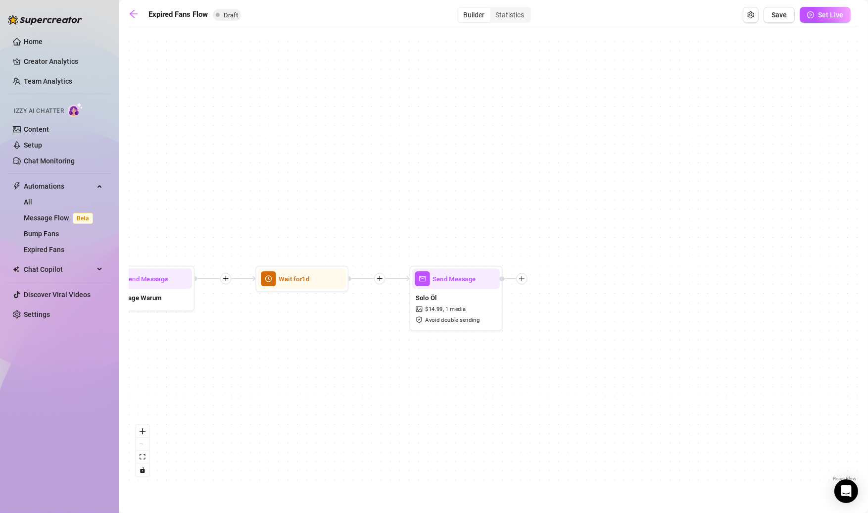
drag, startPoint x: 241, startPoint y: 266, endPoint x: 186, endPoint y: 331, distance: 85.0
click at [186, 332] on div "Send Message Solo Öl $ 14.99 , 1 media Avoid double sending Wait for 1d Send Me…" at bounding box center [494, 258] width 730 height 452
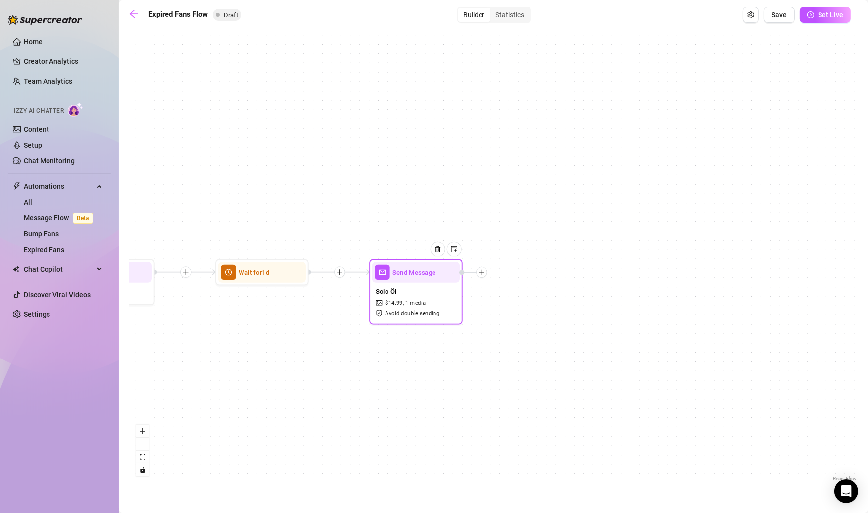
click at [483, 274] on icon "plus" at bounding box center [482, 272] width 6 height 6
click at [517, 276] on div "Time Delay" at bounding box center [528, 273] width 68 height 16
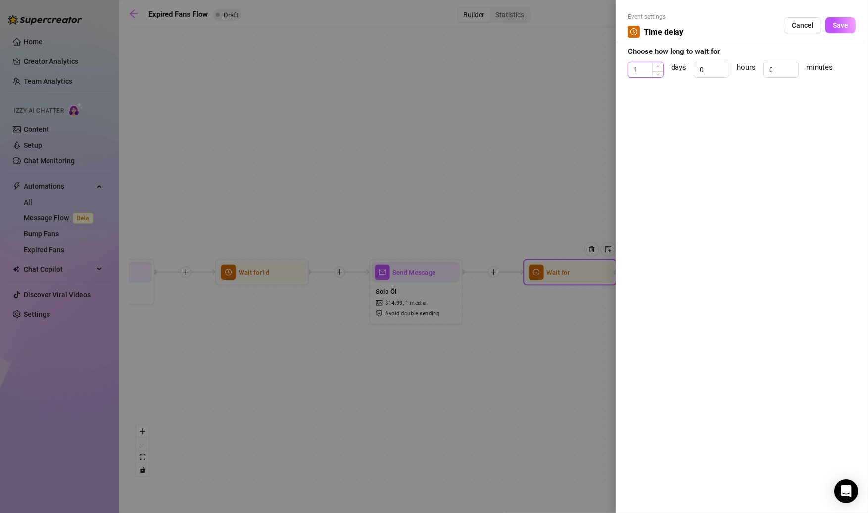
click at [658, 65] on icon "up" at bounding box center [658, 66] width 3 height 3
click at [835, 26] on span "Save" at bounding box center [840, 25] width 15 height 8
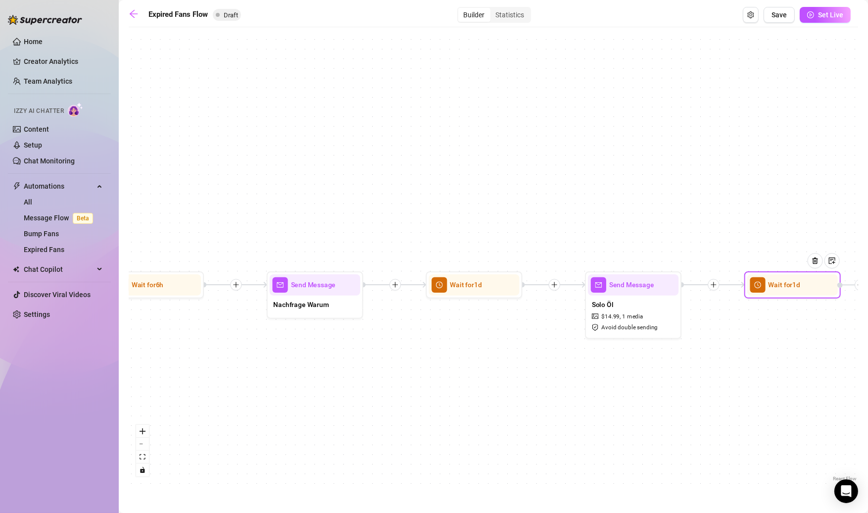
drag, startPoint x: 433, startPoint y: 141, endPoint x: 653, endPoint y: 151, distance: 220.1
click at [650, 148] on div "Wait for 1d Send Message Solo Öl $ 14.99 , 1 media Avoid double sending Wait fo…" at bounding box center [494, 258] width 730 height 452
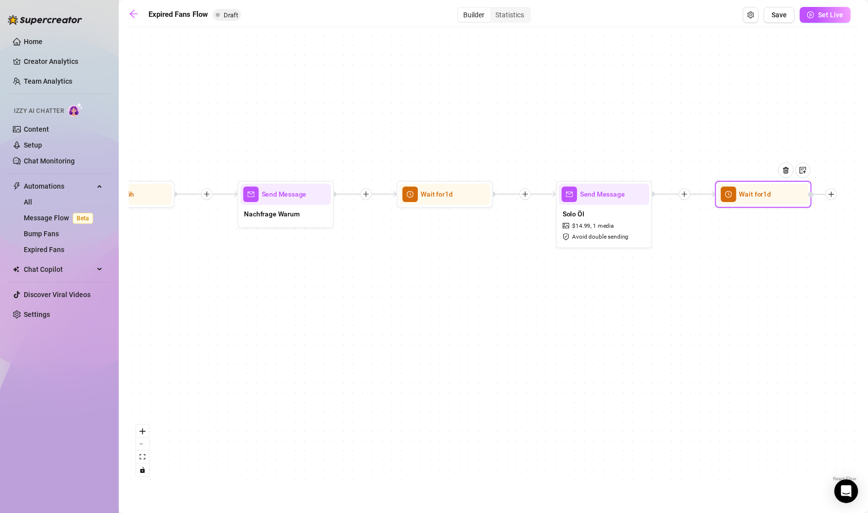
drag, startPoint x: 673, startPoint y: 171, endPoint x: 640, endPoint y: 85, distance: 93.0
click at [644, 79] on div "Wait for 1d Send Message Solo Öl $ 14.99 , 1 media Avoid double sending Wait fo…" at bounding box center [494, 258] width 730 height 452
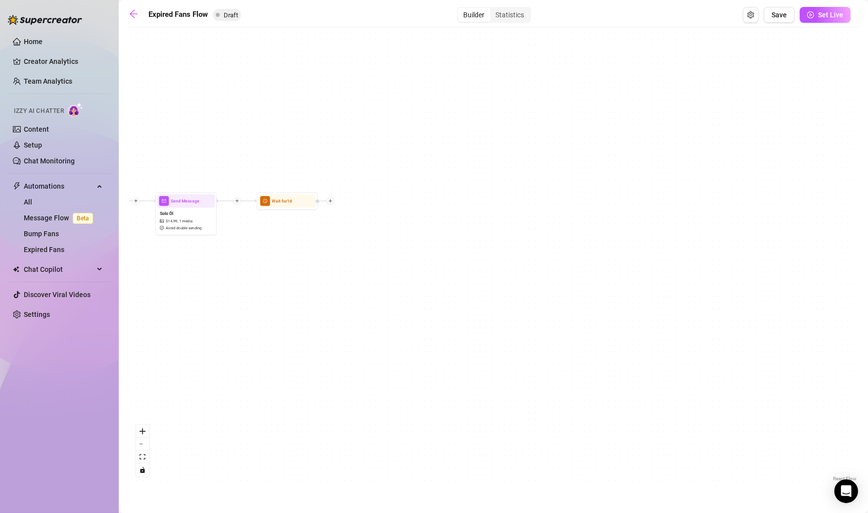
drag, startPoint x: 590, startPoint y: 115, endPoint x: 145, endPoint y: 139, distance: 446.3
click at [145, 139] on div "Wait for 1d Send Message Solo Öl $ 14.99 , 1 media Avoid double sending Wait fo…" at bounding box center [494, 258] width 730 height 452
click at [332, 204] on div at bounding box center [330, 201] width 7 height 7
click at [362, 222] on div "Message" at bounding box center [361, 223] width 45 height 10
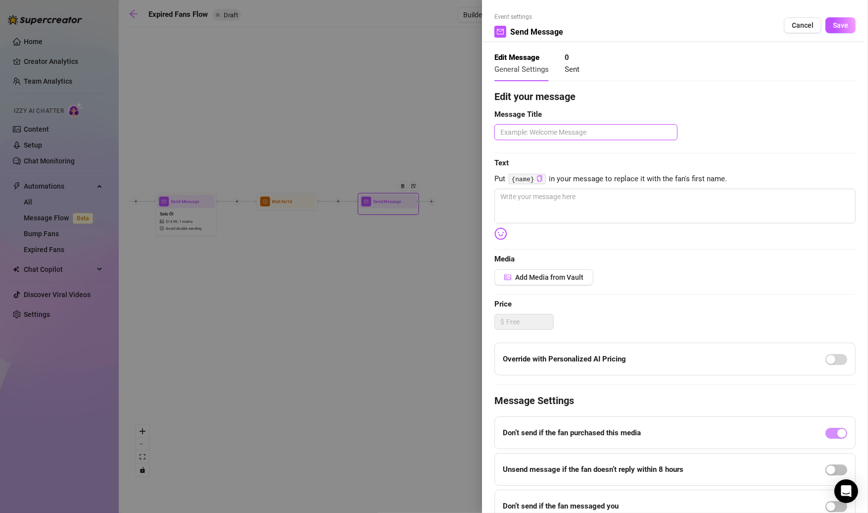
click at [524, 136] on textarea at bounding box center [586, 132] width 183 height 16
click at [522, 280] on span "Add Media from Vault" at bounding box center [549, 277] width 68 height 8
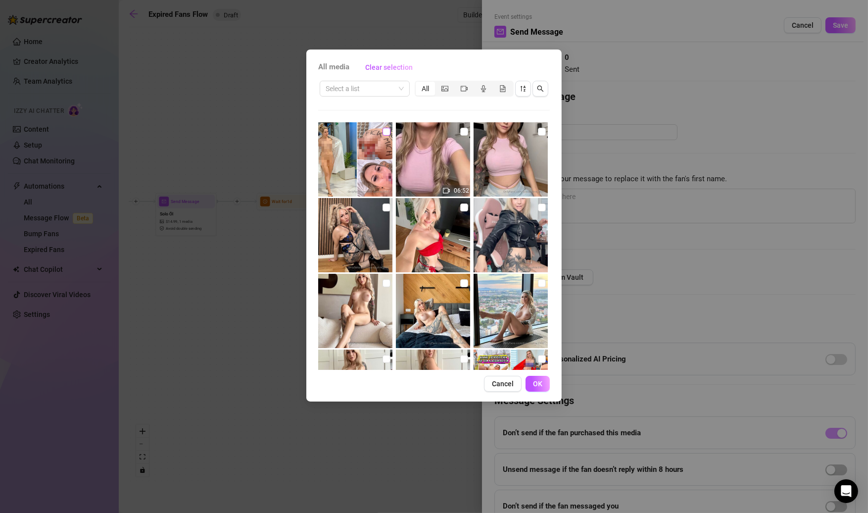
click at [386, 132] on input "checkbox" at bounding box center [387, 132] width 8 height 8
click at [360, 91] on input "search" at bounding box center [360, 88] width 69 height 15
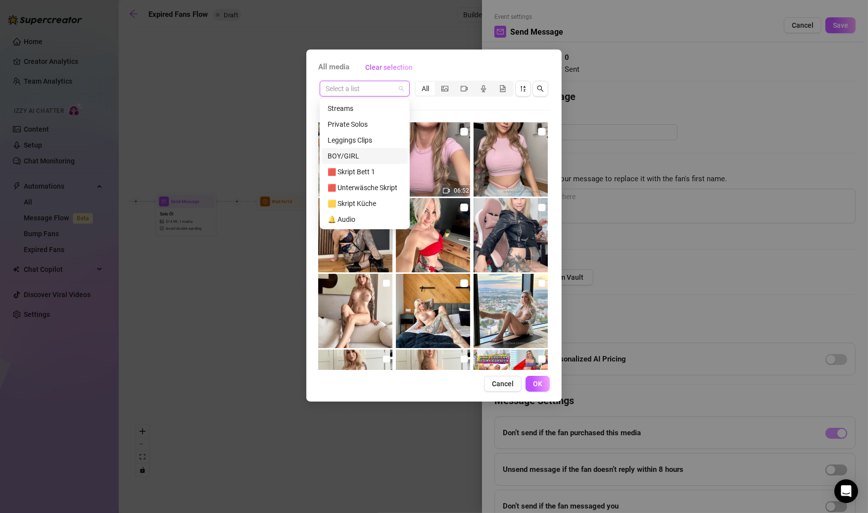
click at [350, 158] on div "BOY/GIRL" at bounding box center [365, 156] width 74 height 11
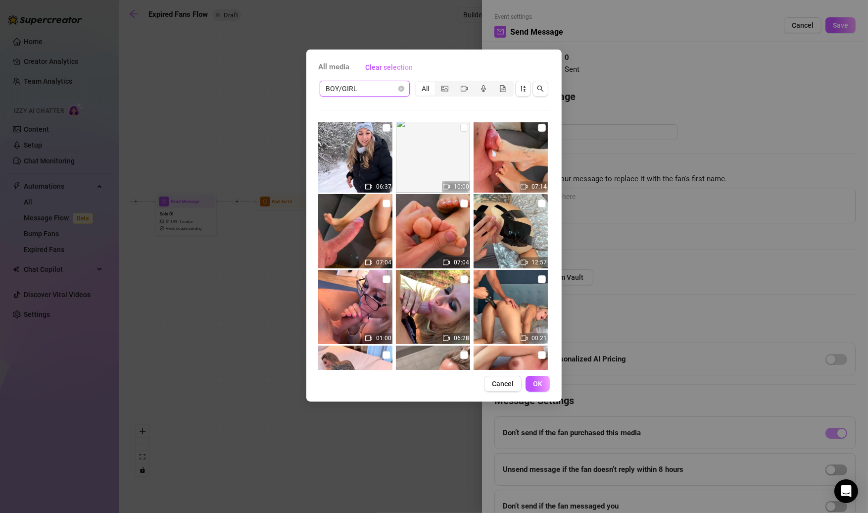
scroll to position [373, 0]
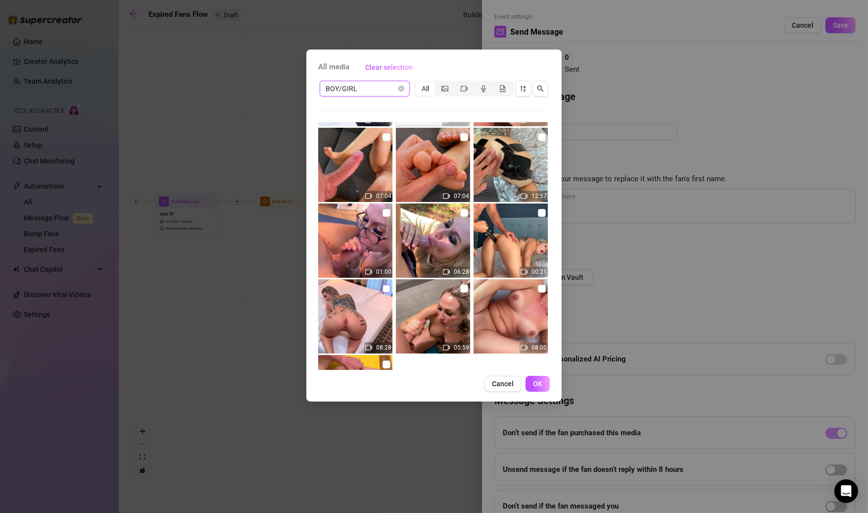
click at [386, 290] on input "checkbox" at bounding box center [387, 289] width 8 height 8
click at [532, 383] on button "OK" at bounding box center [538, 384] width 24 height 16
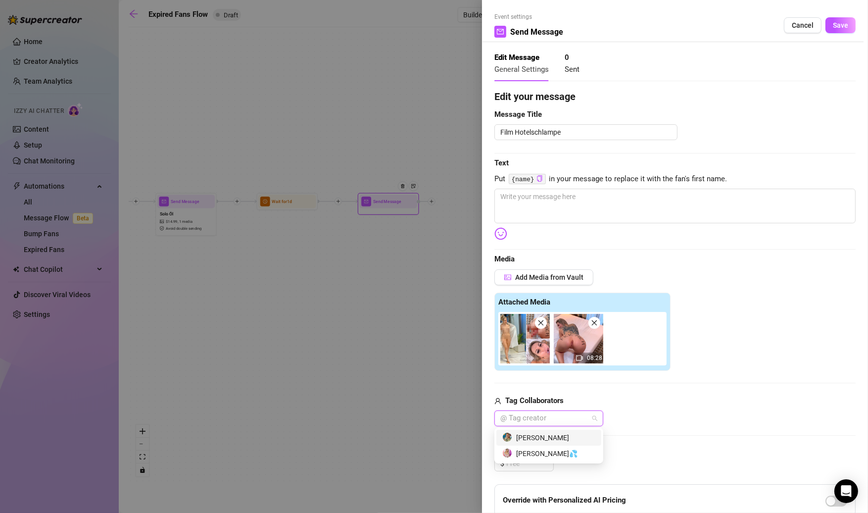
click at [547, 442] on div "[PERSON_NAME]" at bounding box center [549, 437] width 93 height 11
click at [626, 404] on div "Tag Collaborators" at bounding box center [675, 401] width 361 height 12
click at [538, 457] on input at bounding box center [530, 463] width 47 height 15
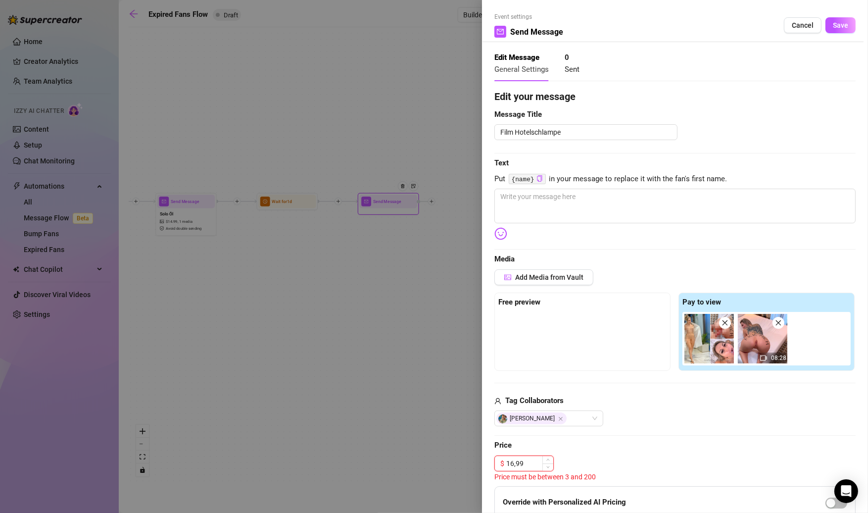
click at [514, 463] on input "16,99" at bounding box center [530, 463] width 47 height 15
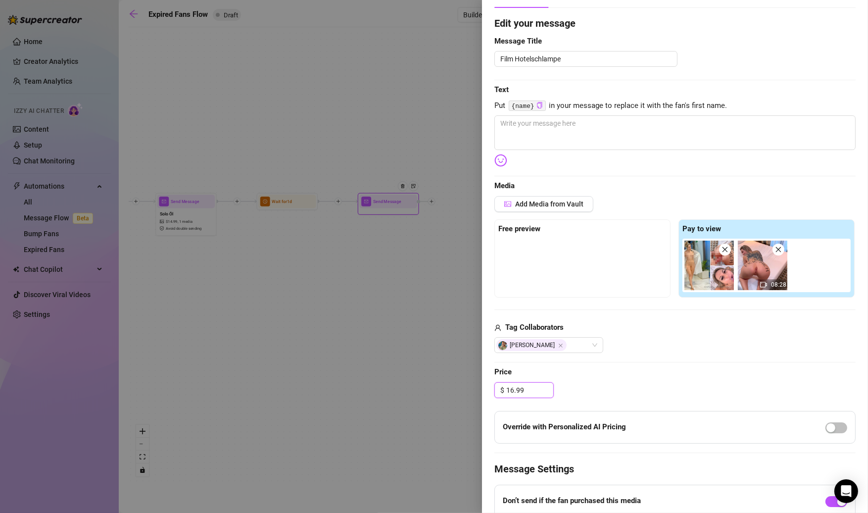
scroll to position [74, 0]
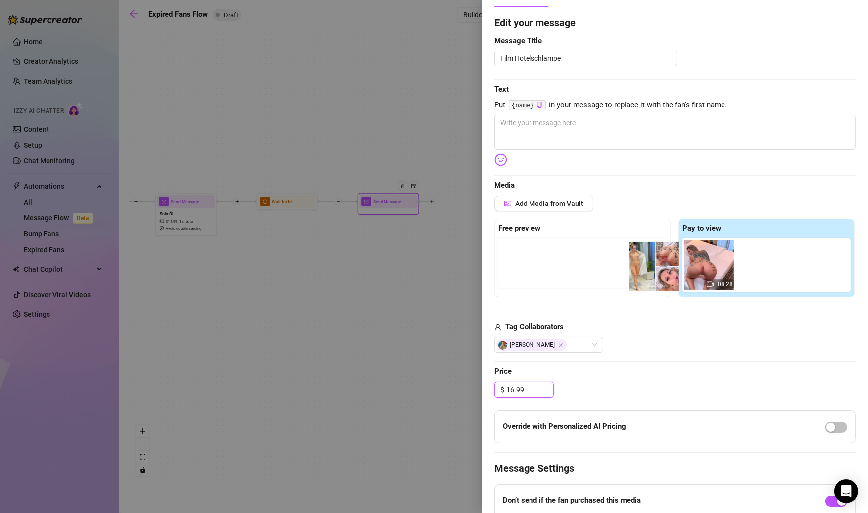
drag, startPoint x: 712, startPoint y: 270, endPoint x: 653, endPoint y: 272, distance: 59.0
click at [653, 272] on div "Free preview Pay to view 08:28" at bounding box center [675, 258] width 361 height 78
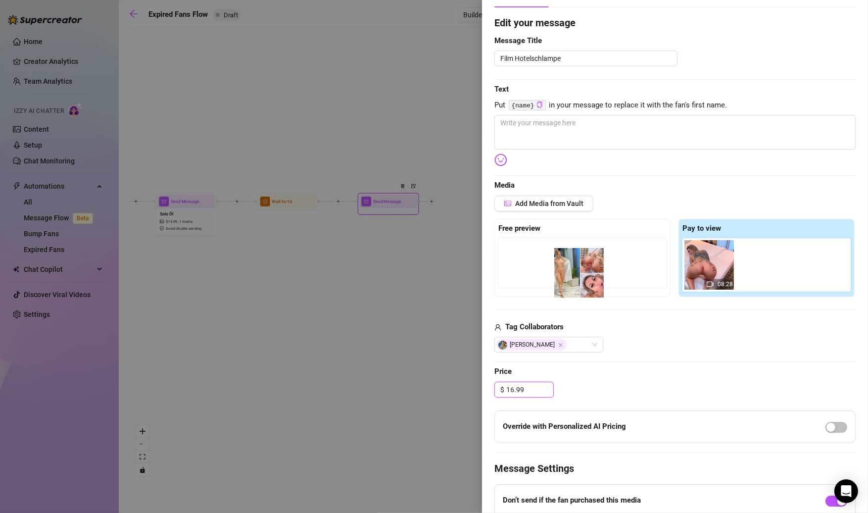
drag, startPoint x: 702, startPoint y: 261, endPoint x: 566, endPoint y: 273, distance: 136.1
click at [566, 273] on div "Free preview Pay to view 08:28" at bounding box center [675, 258] width 361 height 78
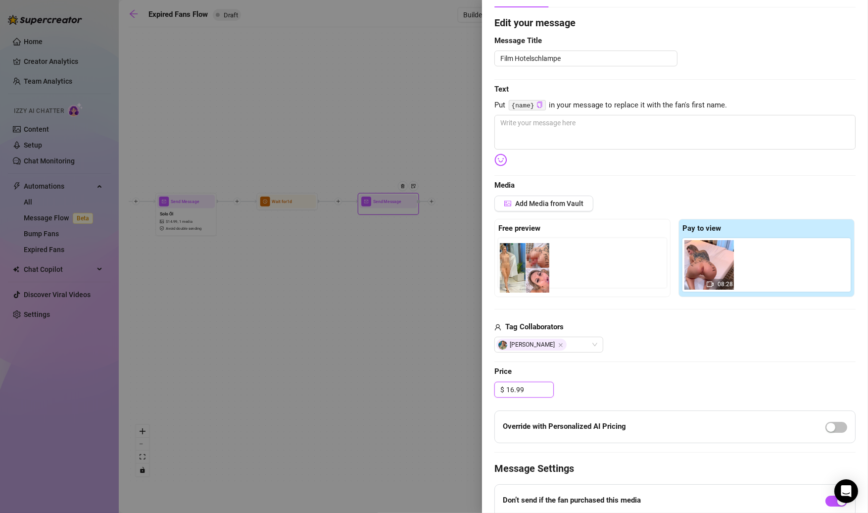
drag, startPoint x: 713, startPoint y: 266, endPoint x: 526, endPoint y: 266, distance: 186.7
click at [526, 266] on div "Free preview Pay to view 08:28" at bounding box center [675, 258] width 361 height 78
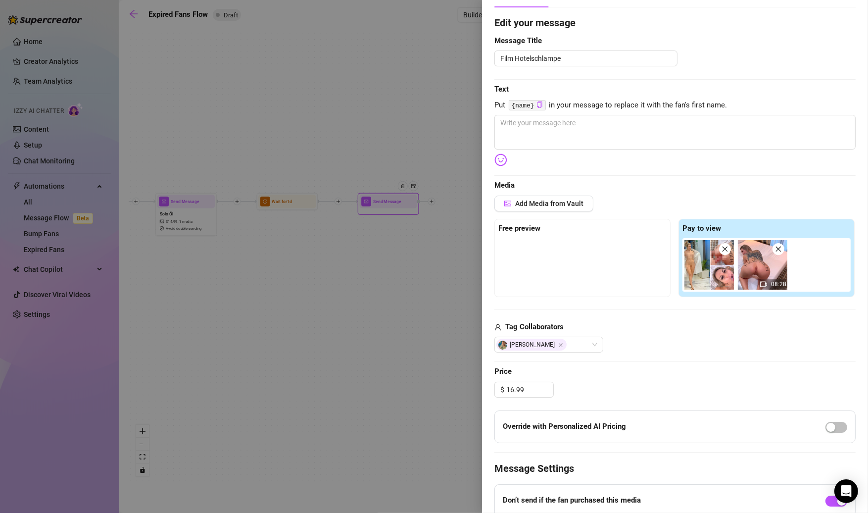
click at [538, 262] on div at bounding box center [583, 263] width 168 height 50
click at [665, 324] on div "Tag Collaborators" at bounding box center [675, 327] width 361 height 12
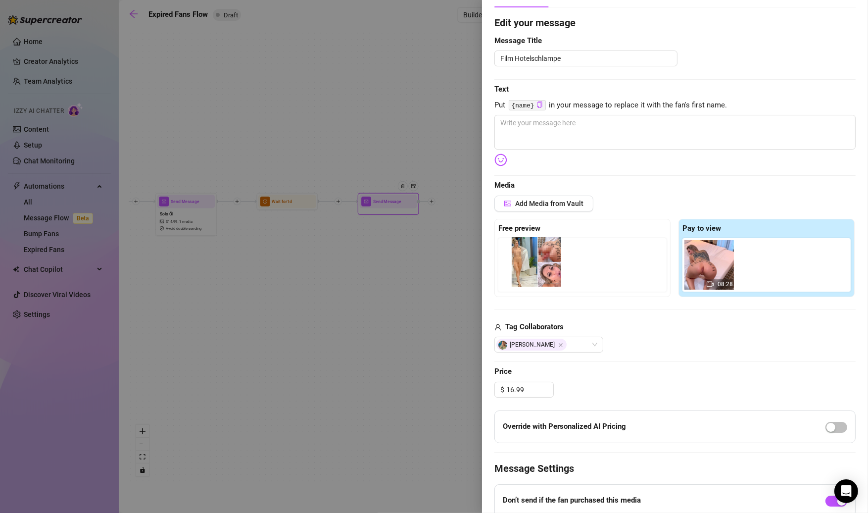
drag, startPoint x: 727, startPoint y: 277, endPoint x: 555, endPoint y: 277, distance: 171.8
click at [555, 277] on div "Free preview Pay to view 08:28" at bounding box center [675, 258] width 361 height 78
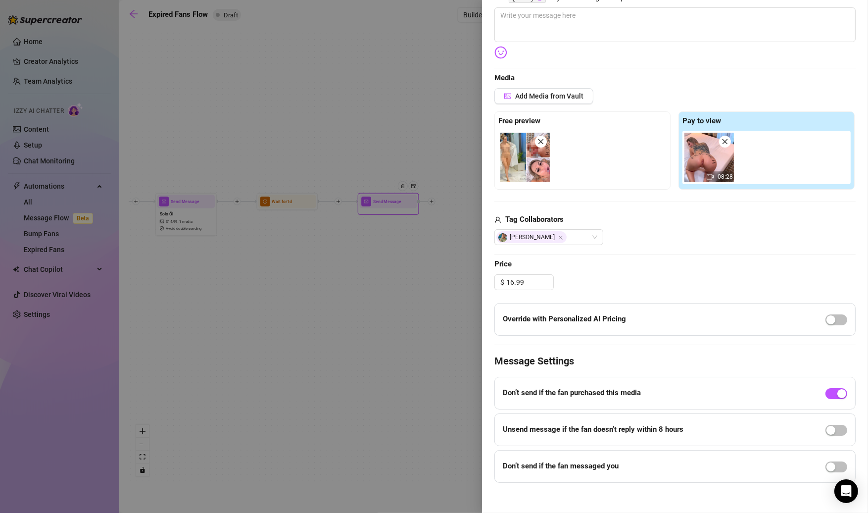
scroll to position [187, 0]
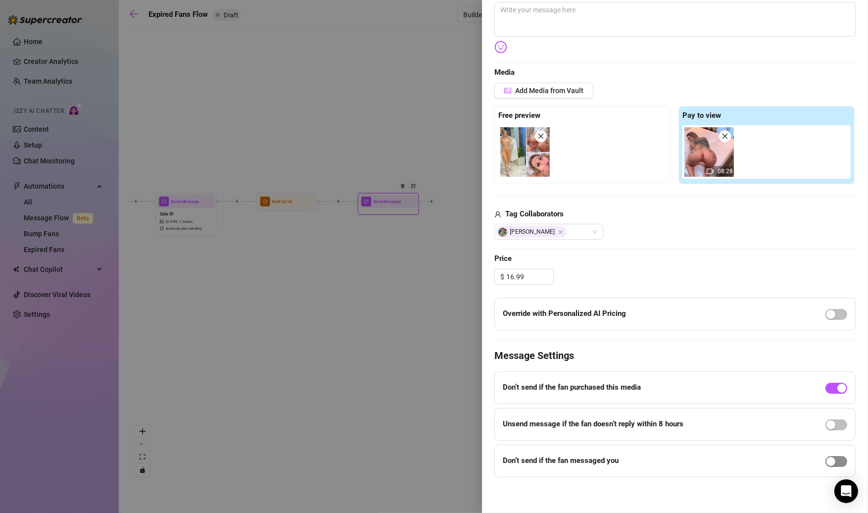
click at [831, 458] on div "button" at bounding box center [831, 461] width 9 height 9
click at [839, 467] on div "button" at bounding box center [842, 468] width 9 height 9
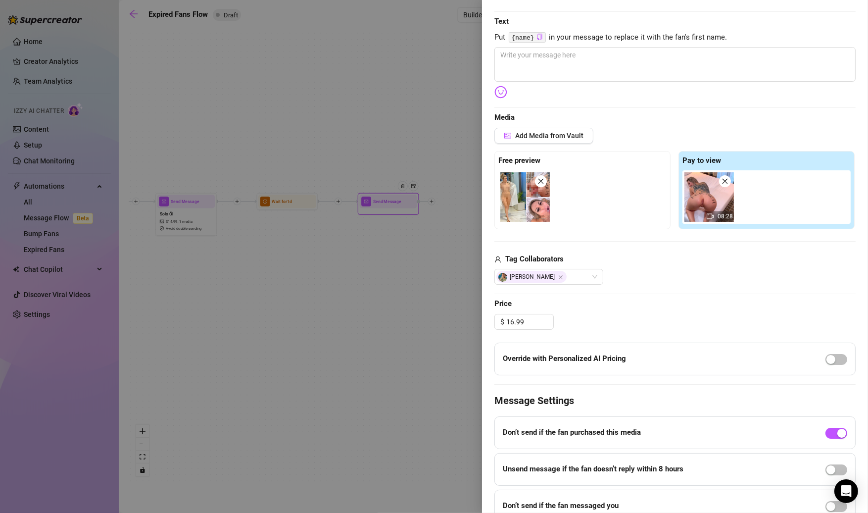
scroll to position [137, 0]
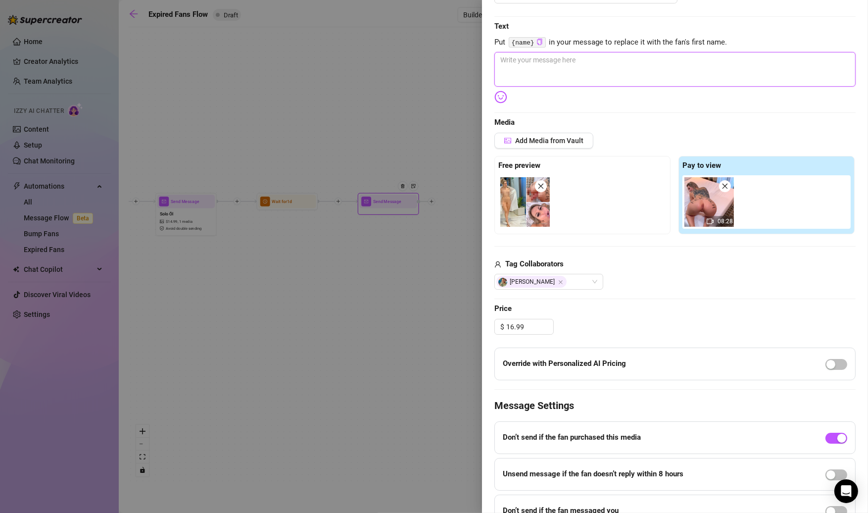
click at [537, 71] on textarea at bounding box center [675, 69] width 361 height 35
click at [504, 96] on img at bounding box center [501, 97] width 13 height 13
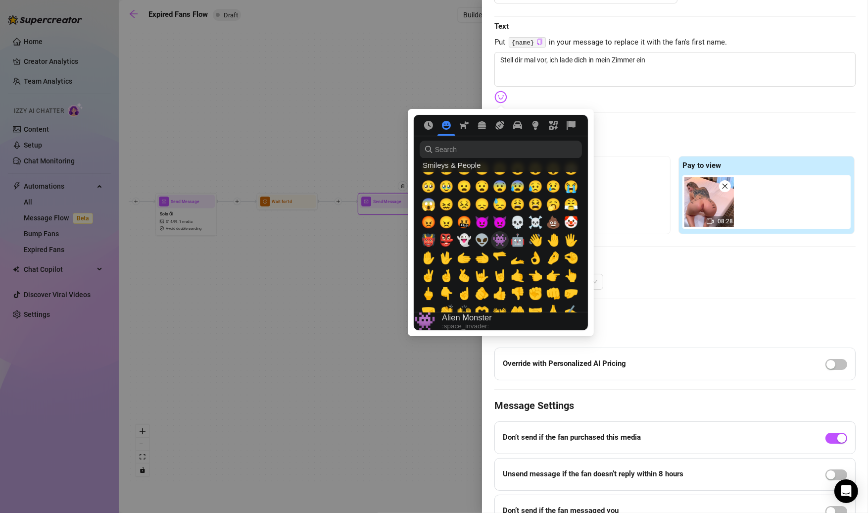
scroll to position [204, 0]
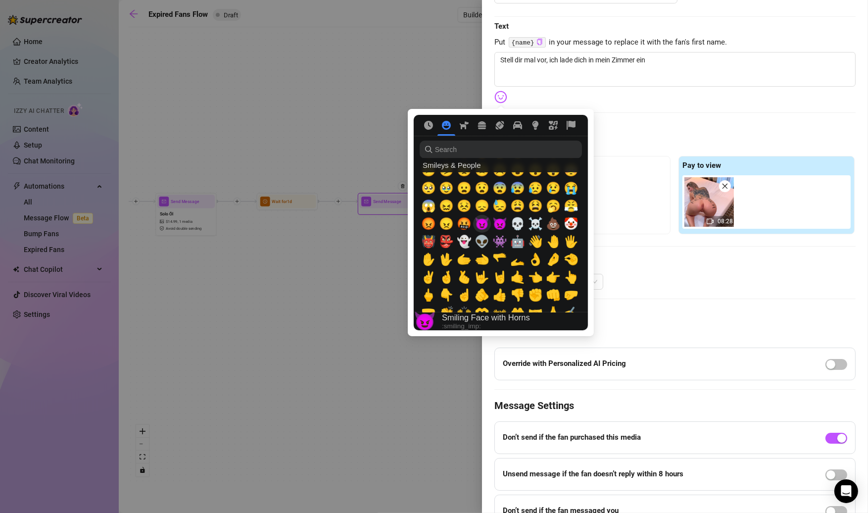
click at [485, 224] on span "😈" at bounding box center [482, 224] width 15 height 14
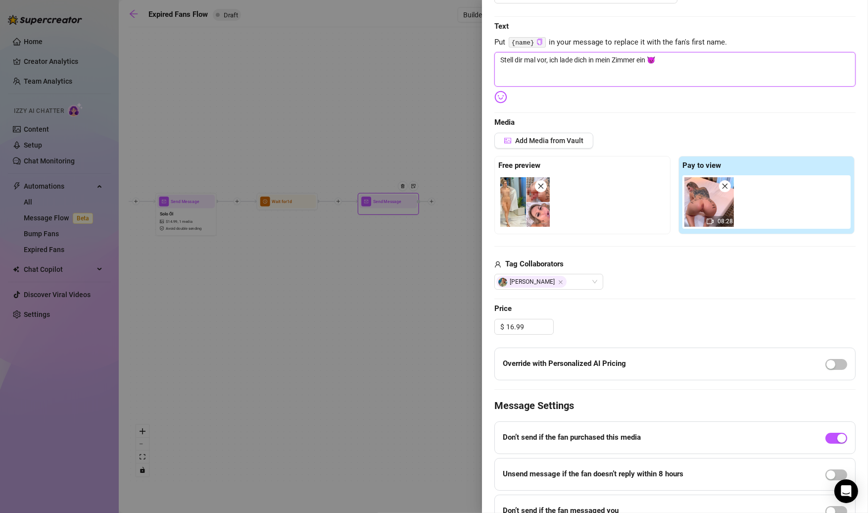
click at [679, 57] on textarea "Stell dir mal vor, ich lade dich in mein Zimmer ein 😈" at bounding box center [675, 69] width 361 height 35
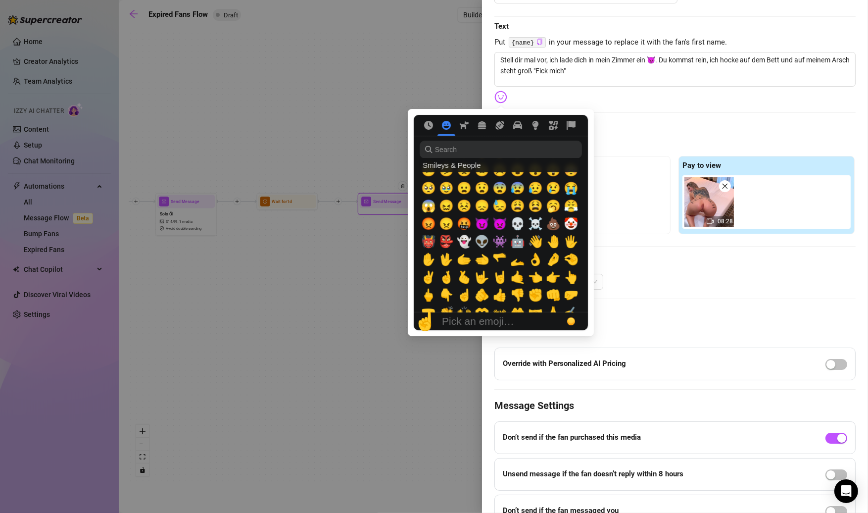
click at [496, 97] on img at bounding box center [501, 97] width 13 height 13
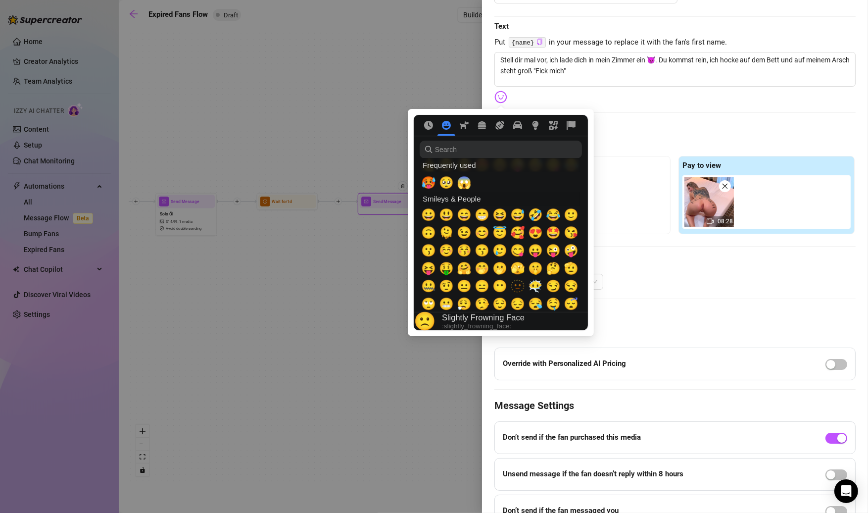
scroll to position [0, 0]
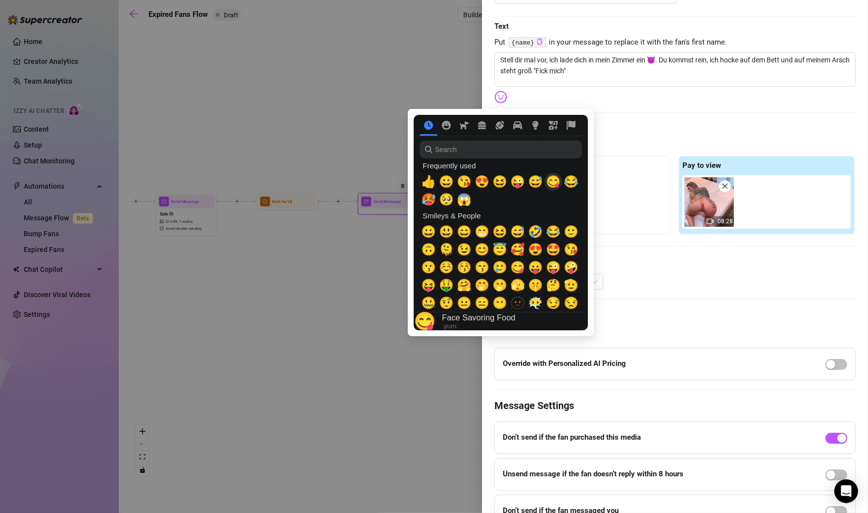
click at [550, 182] on span "😋" at bounding box center [553, 182] width 15 height 14
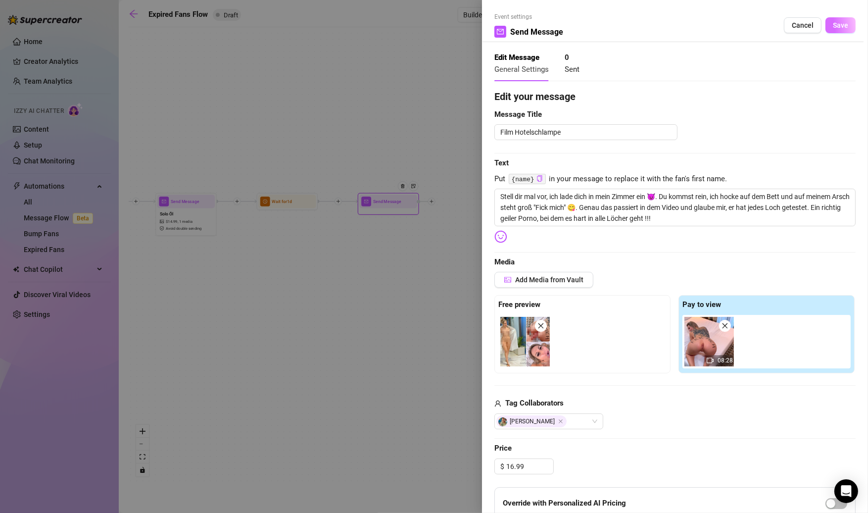
click at [843, 29] on button "Save" at bounding box center [841, 25] width 30 height 16
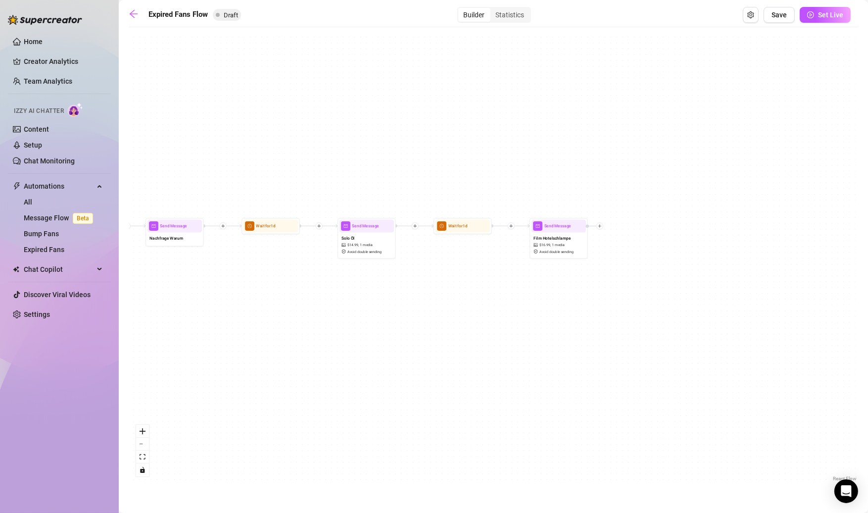
drag, startPoint x: 207, startPoint y: 162, endPoint x: 369, endPoint y: 243, distance: 181.1
click at [383, 191] on div "Send Message Film Hotelschlampe $ 16.99 , 1 media Avoid double sending Wait for…" at bounding box center [494, 258] width 730 height 452
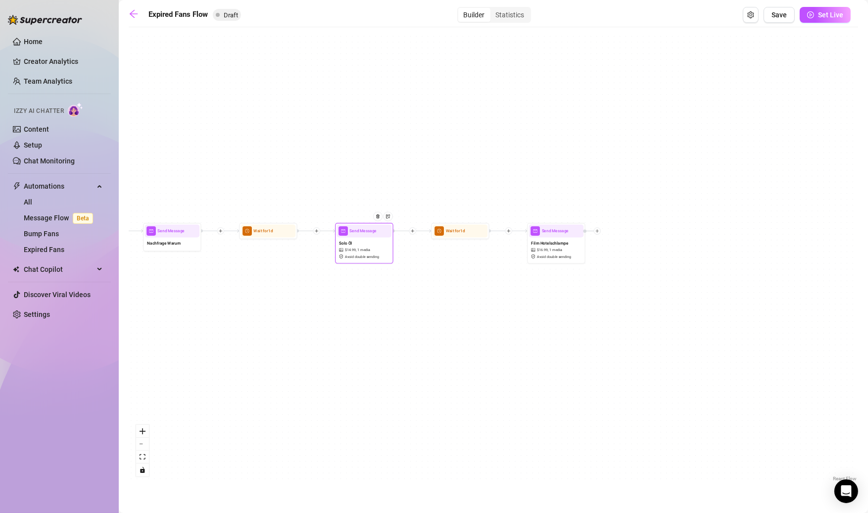
click at [382, 236] on div "Send Message" at bounding box center [364, 231] width 55 height 13
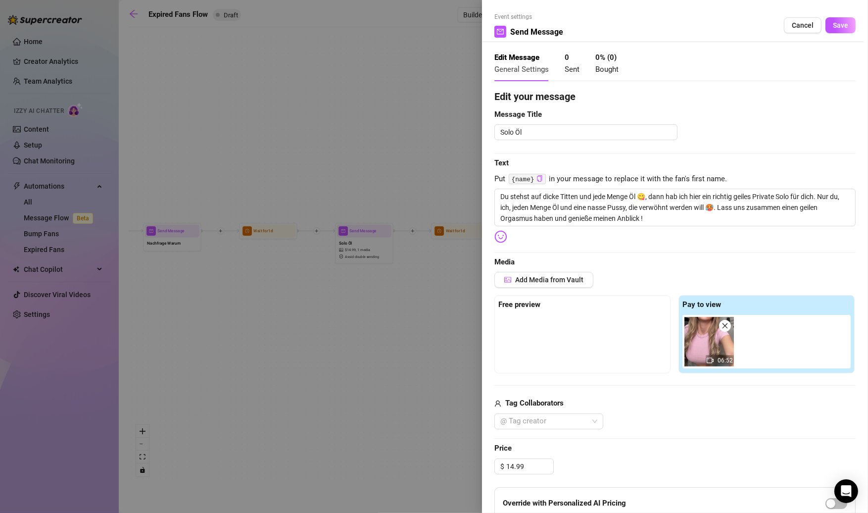
scroll to position [204, 0]
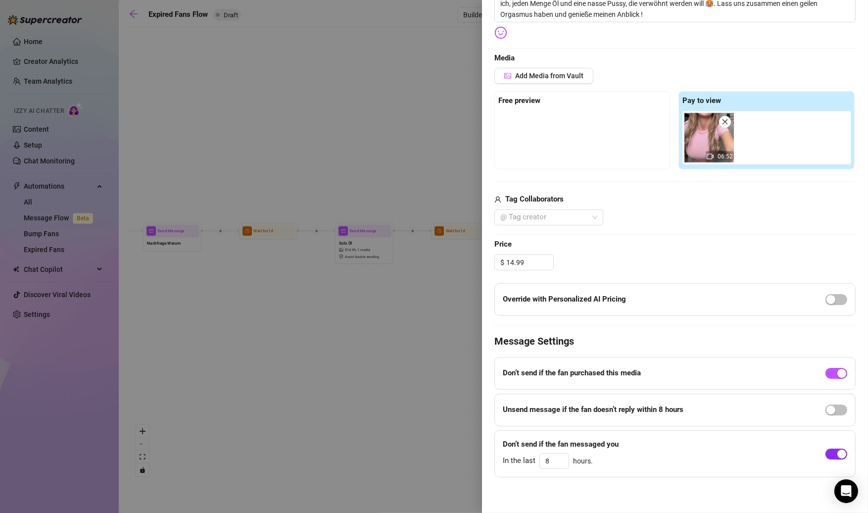
click at [829, 453] on span "button" at bounding box center [837, 454] width 22 height 11
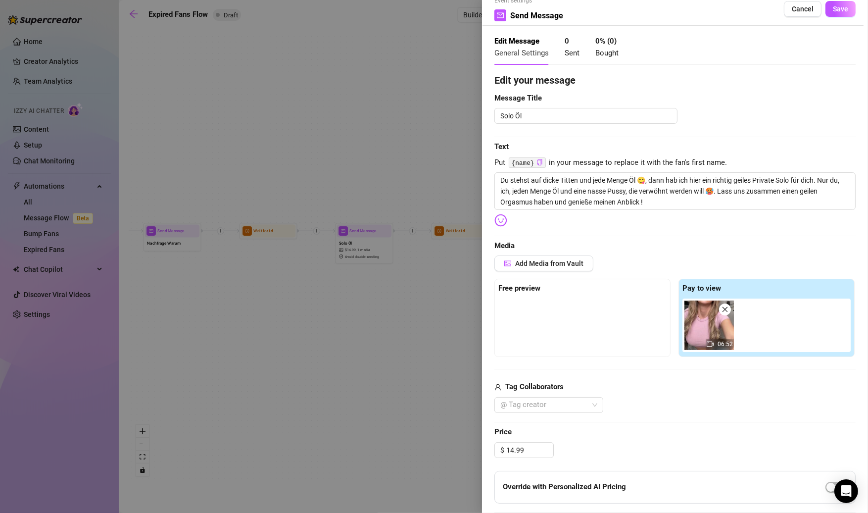
scroll to position [0, 0]
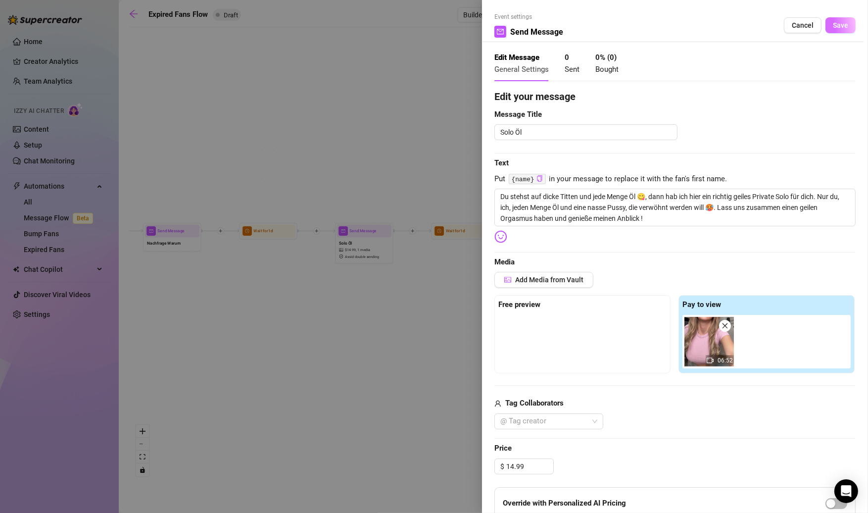
click at [839, 26] on span "Save" at bounding box center [840, 25] width 15 height 8
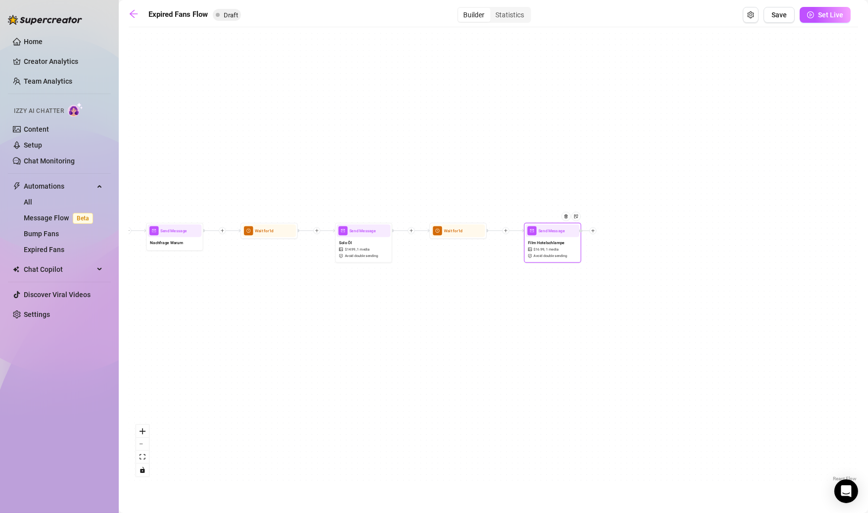
click at [594, 231] on icon "plus" at bounding box center [593, 231] width 3 height 0
click at [624, 231] on div "Time Delay" at bounding box center [622, 231] width 42 height 10
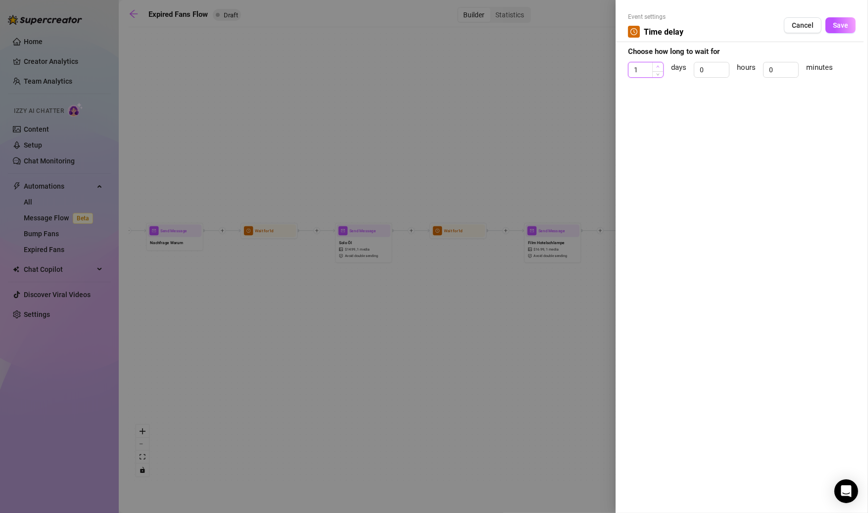
click at [657, 67] on icon "up" at bounding box center [658, 67] width 3 height 2
click at [831, 24] on button "Save" at bounding box center [841, 25] width 30 height 16
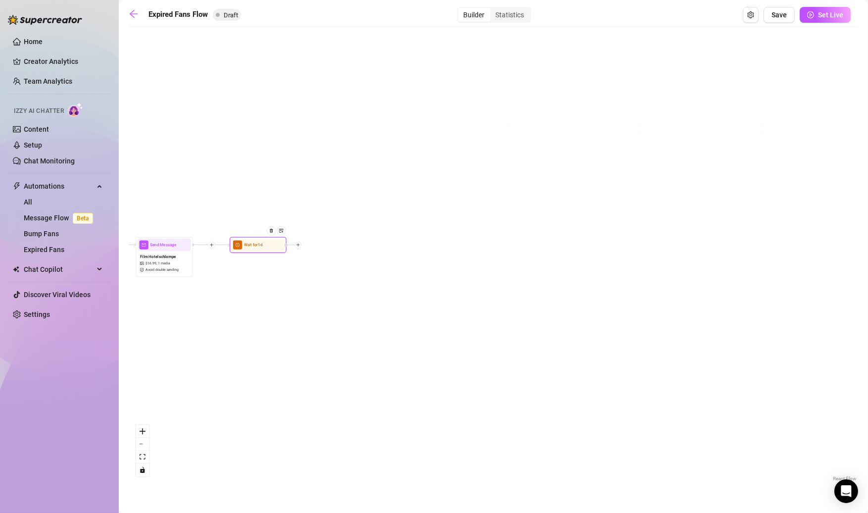
drag, startPoint x: 574, startPoint y: 155, endPoint x: 168, endPoint y: 164, distance: 405.6
click at [168, 164] on div "Wait for 1d Send Message Film Hotelschlampe $ 16.99 , 1 media Avoid double send…" at bounding box center [494, 258] width 730 height 452
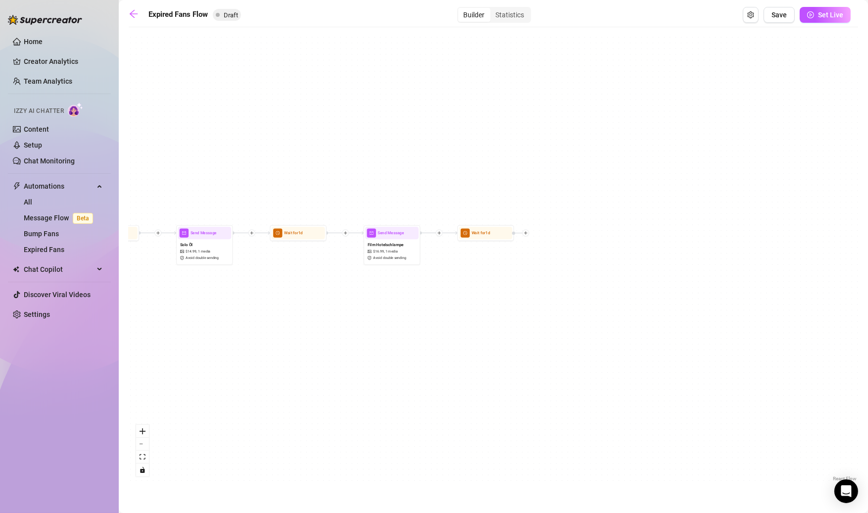
drag, startPoint x: 270, startPoint y: 322, endPoint x: 483, endPoint y: 317, distance: 212.5
click at [507, 315] on div "Wait for 1d Send Message Film Hotelschlampe $ 16.99 , 1 media Avoid double send…" at bounding box center [494, 258] width 730 height 452
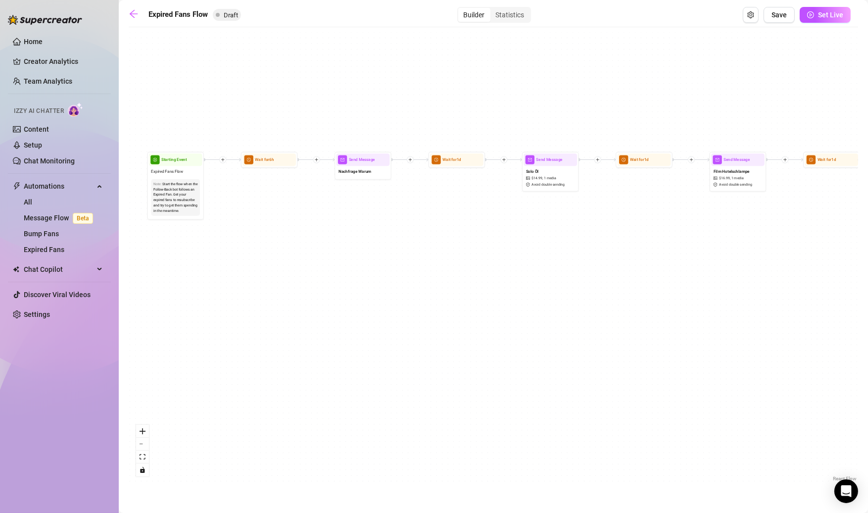
drag, startPoint x: 456, startPoint y: 315, endPoint x: 845, endPoint y: 244, distance: 395.1
click at [845, 244] on div "Wait for 1d Send Message Film Hotelschlampe $ 16.99 , 1 media Avoid double send…" at bounding box center [494, 258] width 730 height 452
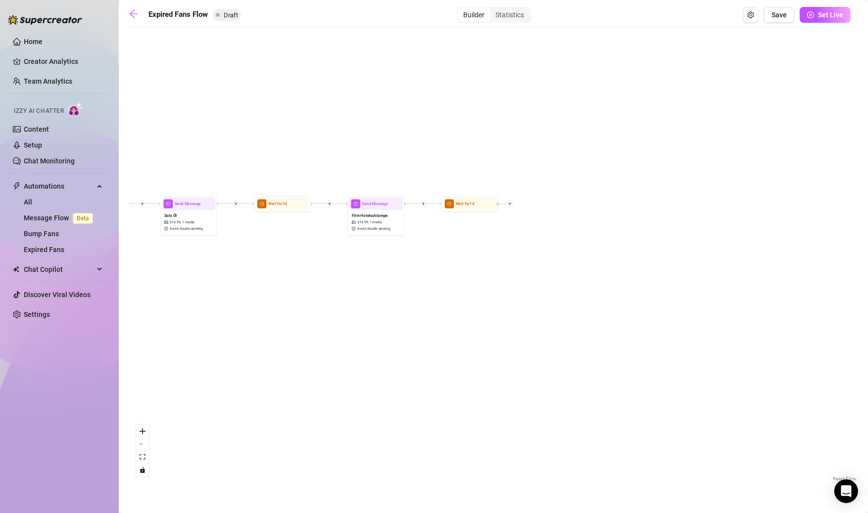
drag, startPoint x: 674, startPoint y: 234, endPoint x: 311, endPoint y: 278, distance: 365.1
click at [311, 278] on div "Wait for 1d Send Message Film Hotelschlampe $ 16.99 , 1 media Avoid double send…" at bounding box center [494, 258] width 730 height 452
